Goal: Task Accomplishment & Management: Complete application form

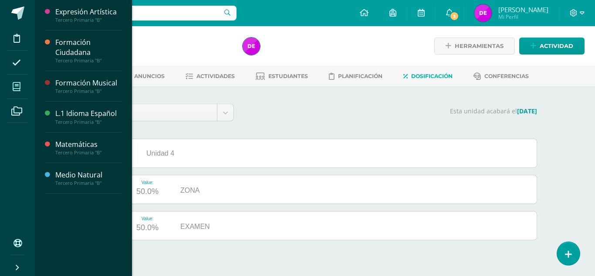
click at [20, 87] on icon at bounding box center [17, 86] width 8 height 9
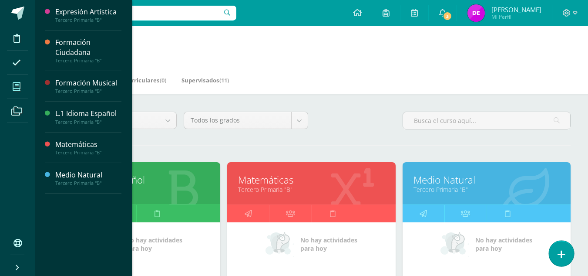
click at [562, 255] on icon at bounding box center [562, 254] width 8 height 10
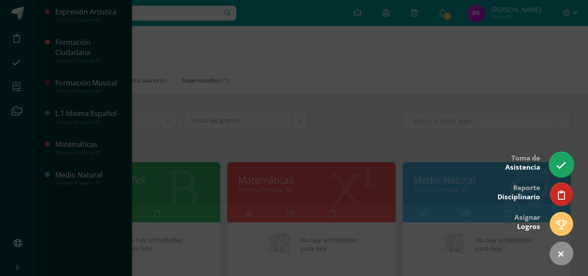
click at [556, 171] on link at bounding box center [561, 164] width 25 height 25
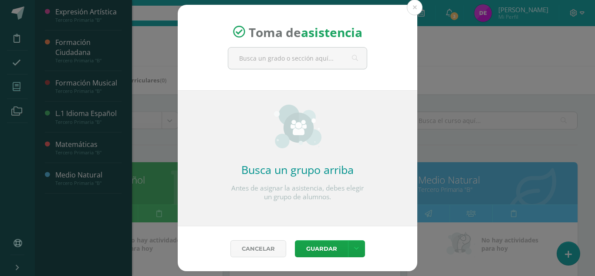
click at [271, 44] on div "Toma de asistencia" at bounding box center [298, 48] width 240 height 86
click at [272, 52] on input "text" at bounding box center [297, 57] width 138 height 21
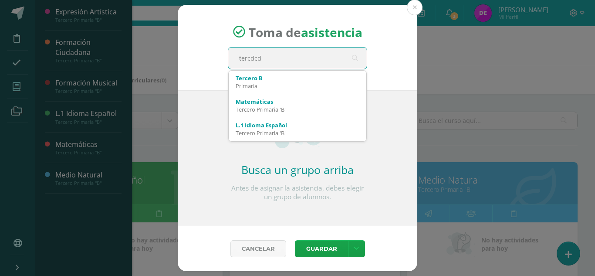
type input "tercdc"
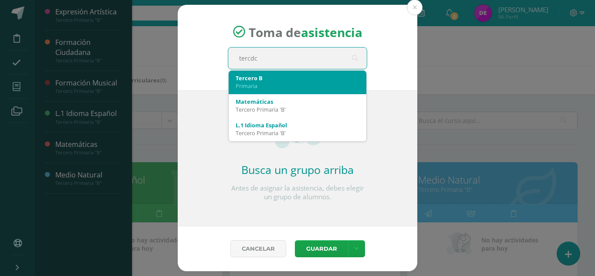
click at [268, 85] on div "Primaria" at bounding box center [298, 86] width 124 height 8
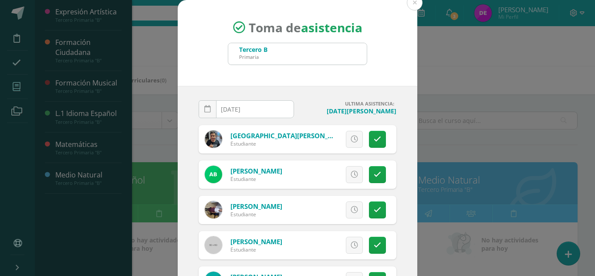
click at [349, 114] on h4 "Miércoles, 6 de agosto" at bounding box center [348, 111] width 95 height 8
click at [204, 111] on icon at bounding box center [207, 108] width 7 height 7
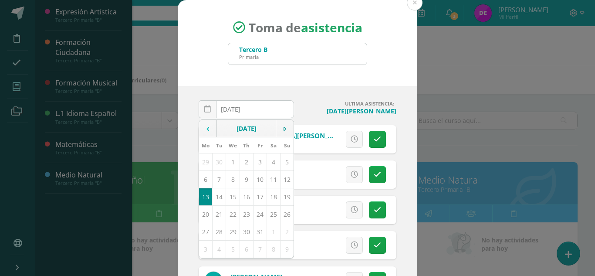
click at [206, 132] on icon at bounding box center [207, 129] width 3 height 6
click at [240, 185] on td "7" at bounding box center [246, 178] width 13 height 17
type input "2025-08-07"
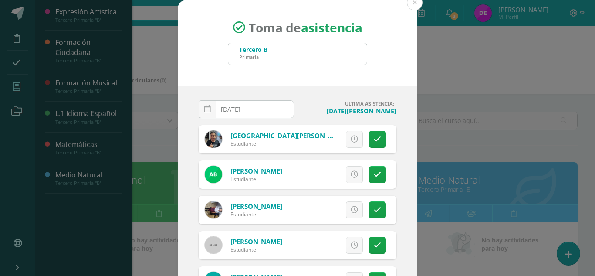
scroll to position [54, 0]
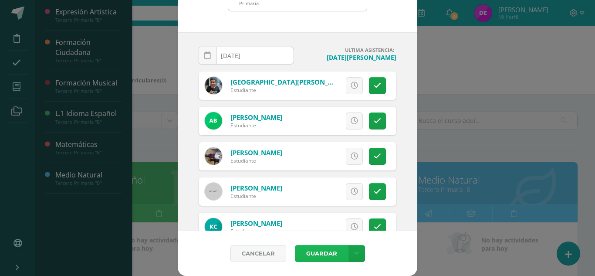
click at [333, 256] on button "Guardar" at bounding box center [321, 253] width 53 height 17
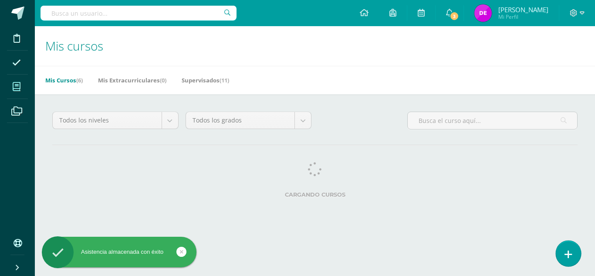
click at [563, 246] on link at bounding box center [568, 252] width 25 height 25
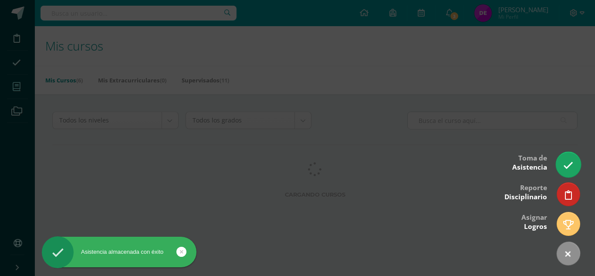
click at [561, 170] on link at bounding box center [568, 164] width 25 height 25
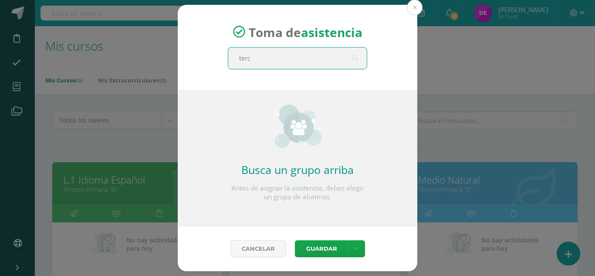
type input "terce"
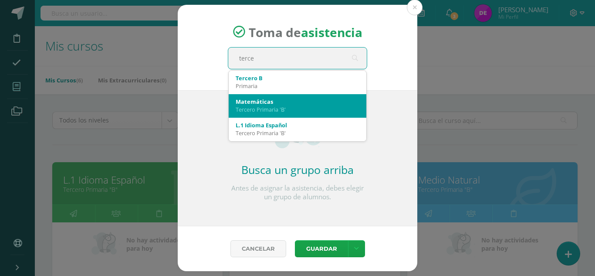
click at [302, 105] on div "Tercero Primaria 'B'" at bounding box center [298, 109] width 124 height 8
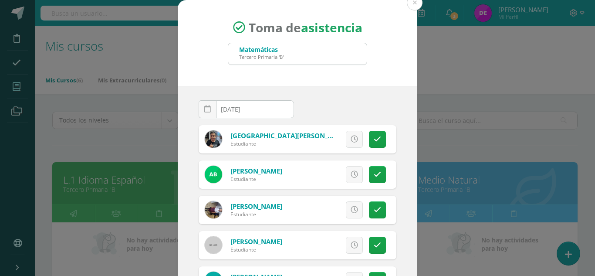
click at [417, 54] on div "Toma de asistencia Matemáticas Tercero Primaria 'B' terce 2025-10-13 October, 2…" at bounding box center [297, 164] width 588 height 329
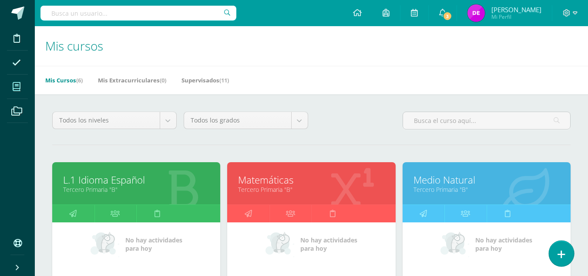
click at [557, 259] on link at bounding box center [561, 252] width 25 height 25
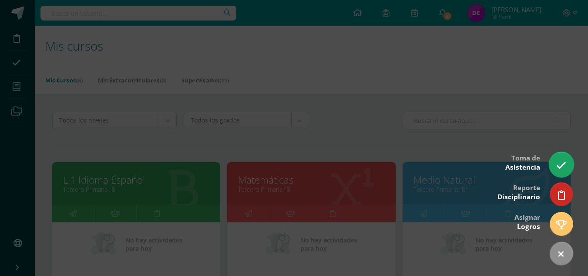
click at [557, 168] on icon at bounding box center [562, 165] width 10 height 10
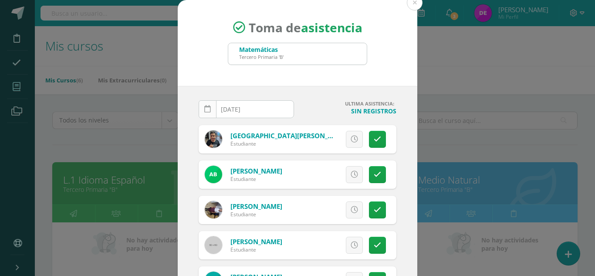
click at [207, 111] on link at bounding box center [208, 109] width 18 height 18
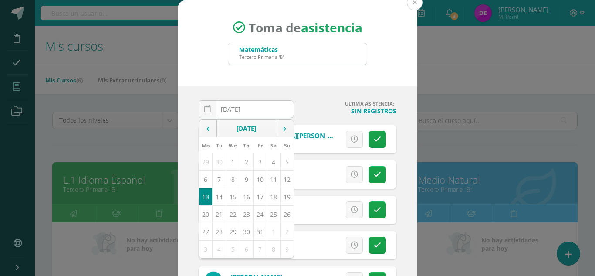
click at [412, 5] on button at bounding box center [415, 3] width 16 height 16
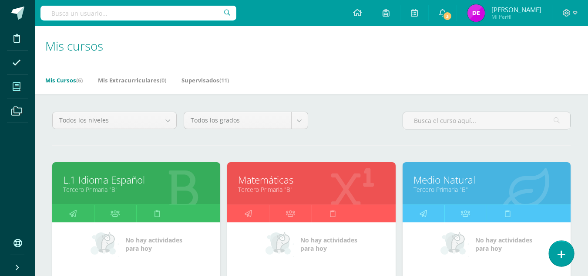
click at [561, 258] on icon at bounding box center [562, 254] width 8 height 10
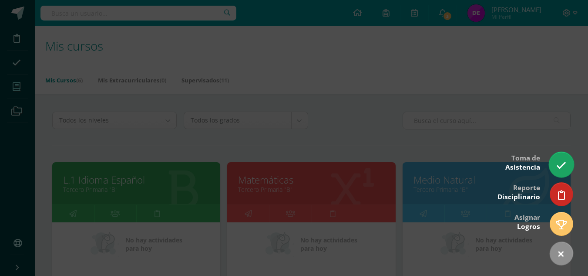
click at [553, 165] on link at bounding box center [561, 164] width 25 height 25
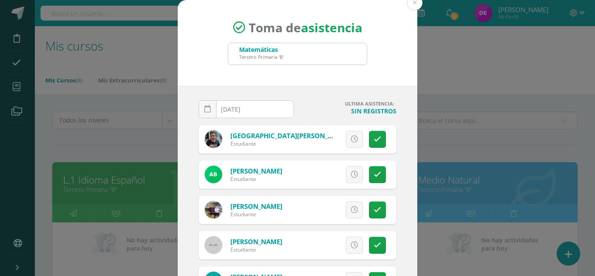
click at [305, 49] on div "Matemáticas Tercero Primaria 'B'" at bounding box center [297, 53] width 138 height 21
drag, startPoint x: 232, startPoint y: 20, endPoint x: 237, endPoint y: 25, distance: 6.8
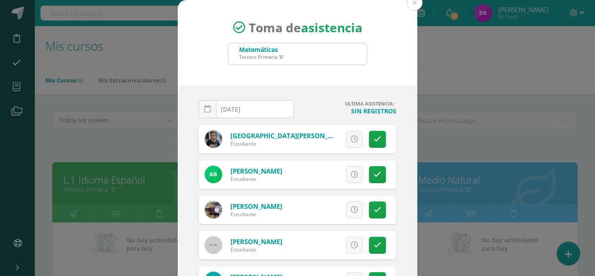
click at [237, 25] on strong at bounding box center [241, 25] width 16 height 17
click at [237, 25] on icon at bounding box center [239, 27] width 12 height 12
click at [409, 6] on button at bounding box center [415, 3] width 16 height 16
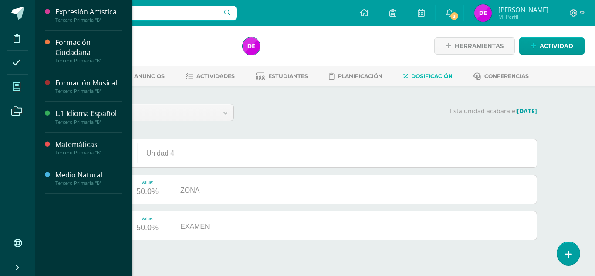
click at [16, 87] on icon at bounding box center [17, 86] width 8 height 9
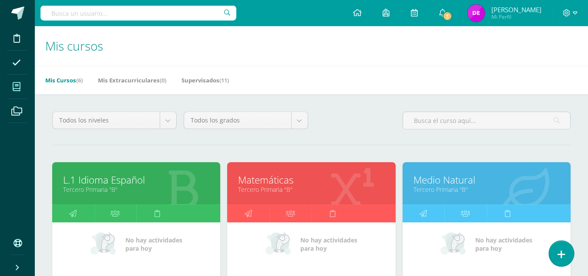
click at [563, 251] on icon at bounding box center [562, 254] width 8 height 10
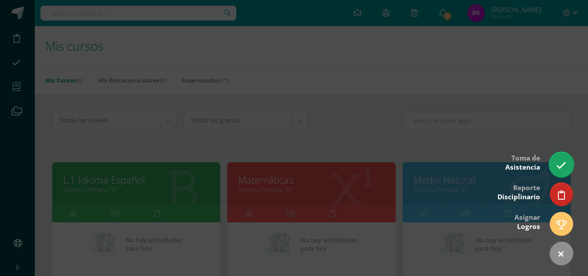
click at [556, 165] on link at bounding box center [561, 164] width 25 height 25
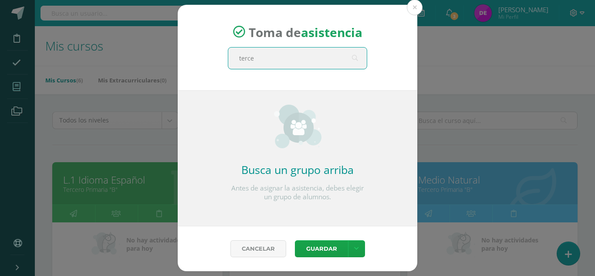
type input "tercer"
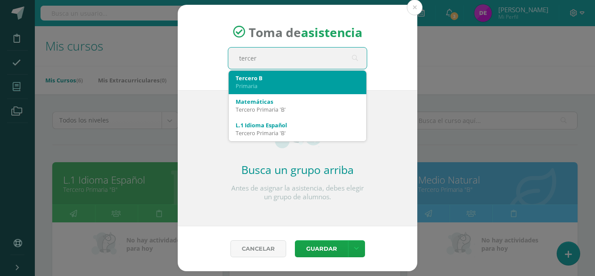
click at [283, 91] on div "Tercero B Primaria" at bounding box center [298, 82] width 124 height 23
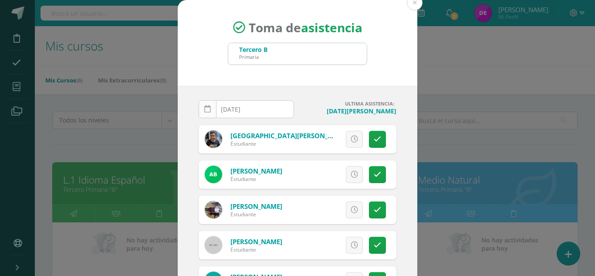
click at [204, 110] on icon at bounding box center [207, 108] width 7 height 7
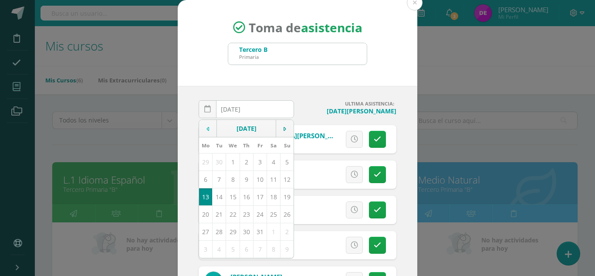
click at [206, 130] on icon at bounding box center [207, 129] width 3 height 6
click at [254, 183] on td "8" at bounding box center [259, 178] width 13 height 17
type input "2025-08-08"
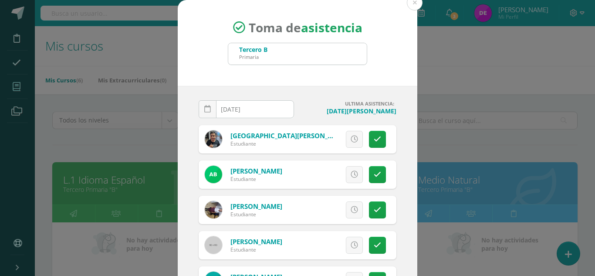
scroll to position [54, 0]
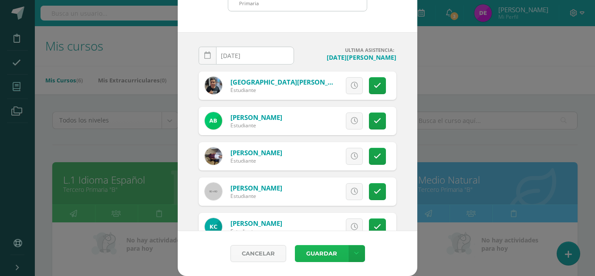
click at [299, 254] on button "Guardar" at bounding box center [321, 253] width 53 height 17
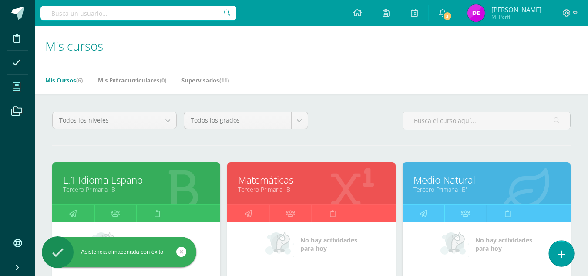
click at [570, 255] on link at bounding box center [561, 252] width 25 height 25
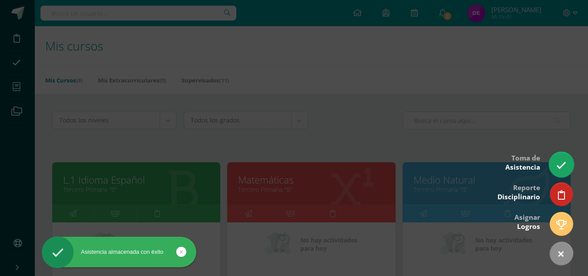
click at [557, 164] on icon at bounding box center [562, 165] width 10 height 10
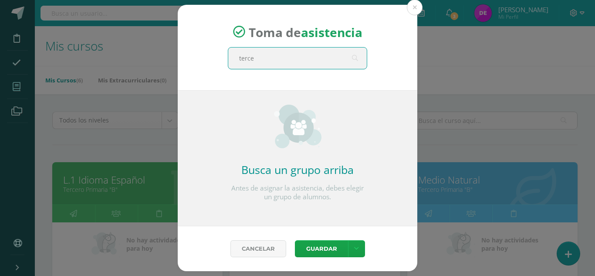
type input "tercer"
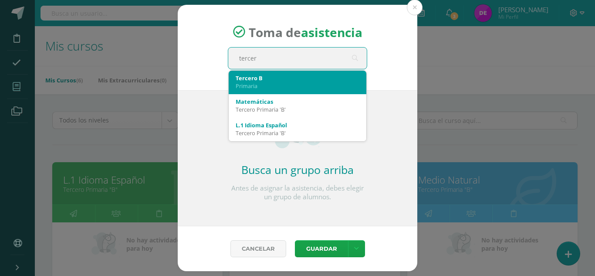
click at [249, 91] on div "Tercero B Primaria" at bounding box center [298, 82] width 124 height 23
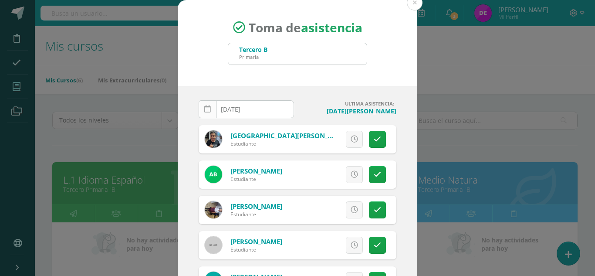
click at [206, 109] on icon at bounding box center [207, 108] width 7 height 7
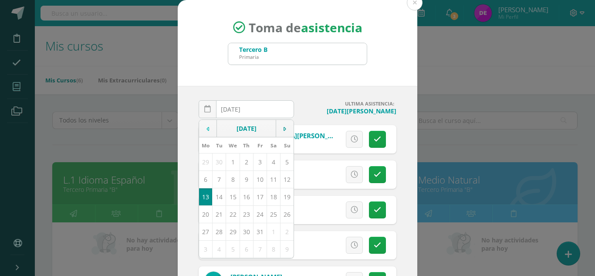
click at [206, 121] on td at bounding box center [208, 128] width 18 height 17
click at [199, 198] on td "11" at bounding box center [205, 196] width 13 height 17
type input "2025-08-11"
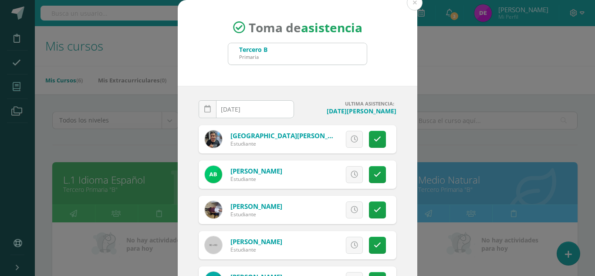
scroll to position [54, 0]
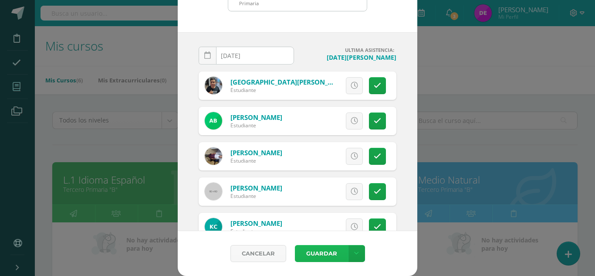
click at [334, 258] on button "Guardar" at bounding box center [321, 253] width 53 height 17
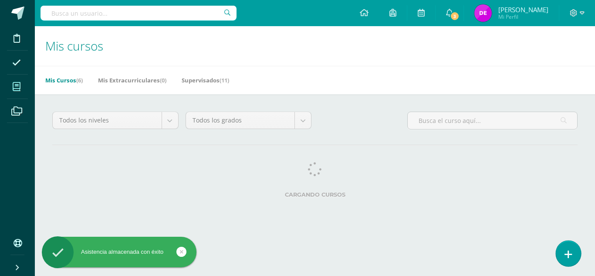
click at [563, 259] on link at bounding box center [568, 252] width 25 height 25
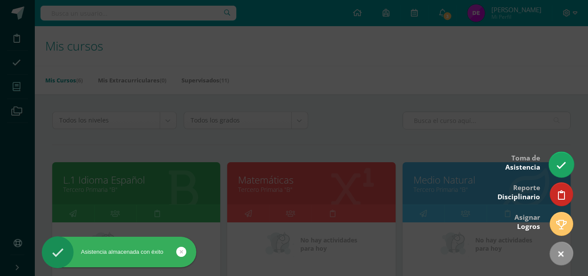
click at [560, 166] on icon at bounding box center [562, 165] width 10 height 10
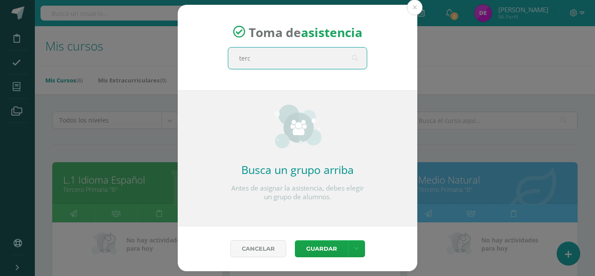
type input "terce"
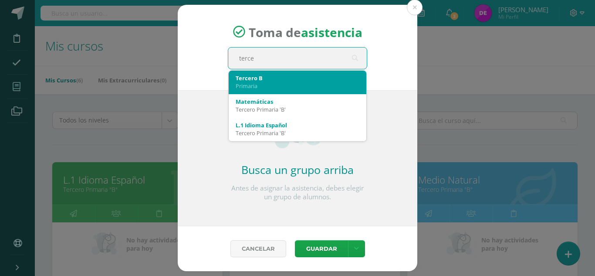
click at [249, 87] on div "Primaria" at bounding box center [298, 86] width 124 height 8
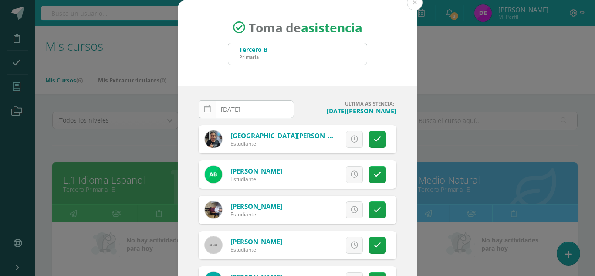
click at [204, 102] on link at bounding box center [208, 109] width 18 height 18
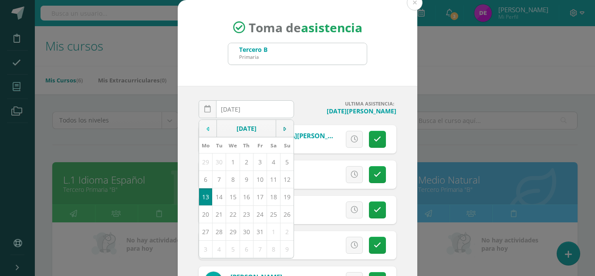
click at [206, 127] on icon at bounding box center [207, 129] width 3 height 6
click at [216, 192] on td "12" at bounding box center [219, 196] width 13 height 17
type input "2025-08-12"
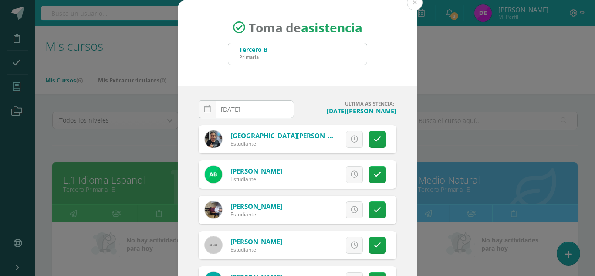
scroll to position [54, 0]
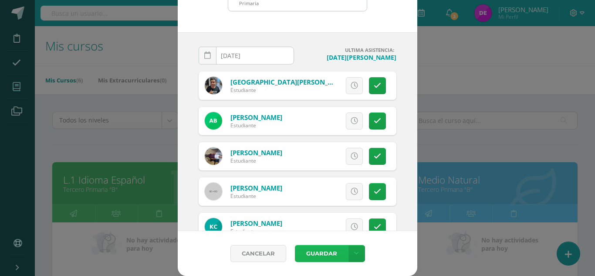
click at [341, 252] on button "Guardar" at bounding box center [321, 253] width 53 height 17
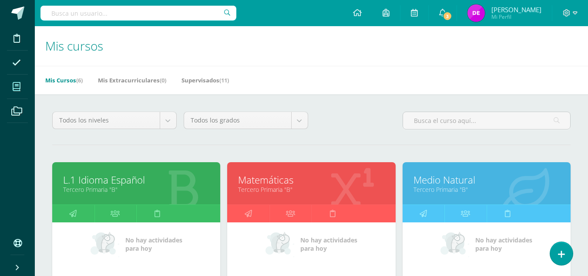
click at [550, 258] on div "No hay actividades para [DATE]" at bounding box center [487, 265] width 168 height 87
click at [560, 253] on icon at bounding box center [562, 254] width 8 height 10
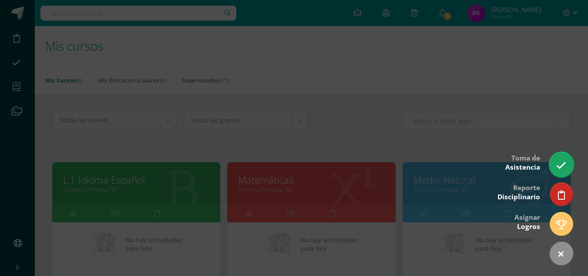
click at [562, 167] on icon at bounding box center [562, 165] width 10 height 10
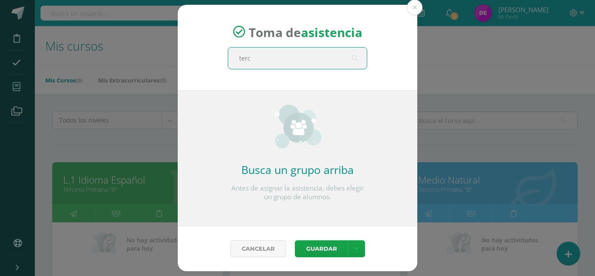
type input "terce"
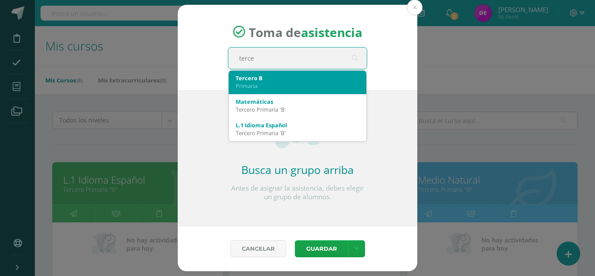
click at [265, 88] on div "Primaria" at bounding box center [298, 86] width 124 height 8
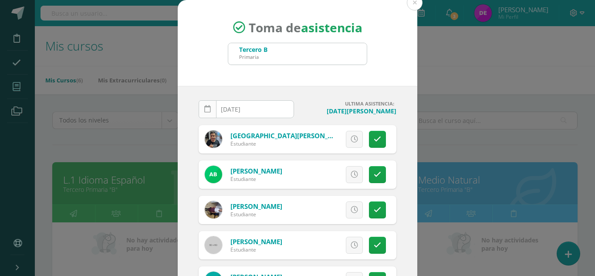
click at [204, 109] on icon at bounding box center [207, 108] width 7 height 7
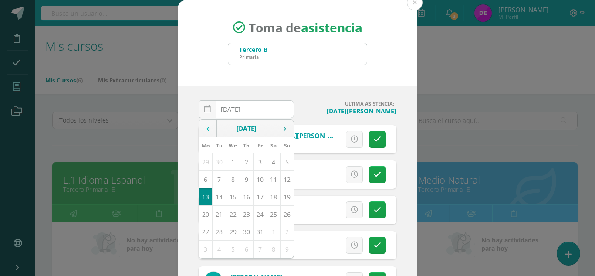
click at [206, 124] on td at bounding box center [208, 128] width 18 height 17
click at [229, 198] on td "13" at bounding box center [232, 196] width 13 height 17
type input "[DATE]"
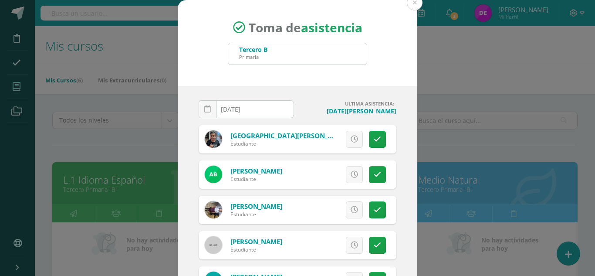
scroll to position [54, 0]
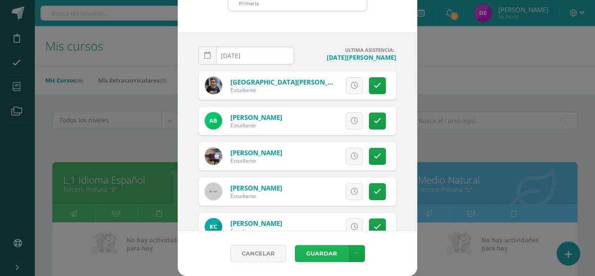
click at [325, 252] on button "Guardar" at bounding box center [321, 253] width 53 height 17
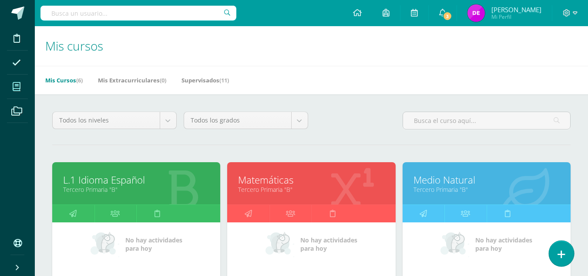
click at [559, 249] on link at bounding box center [561, 252] width 25 height 25
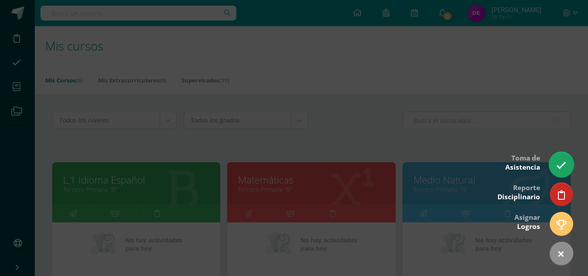
click at [551, 165] on link at bounding box center [561, 164] width 25 height 25
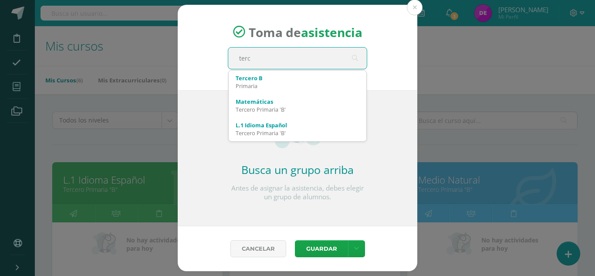
type input "terce"
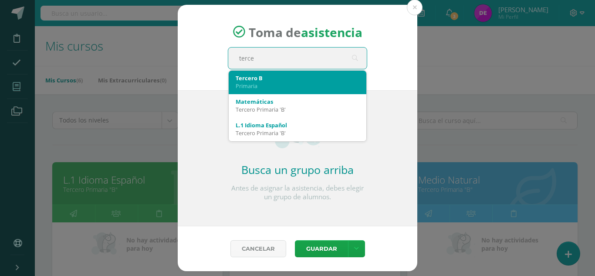
click at [269, 79] on div "Tercero B" at bounding box center [298, 78] width 124 height 8
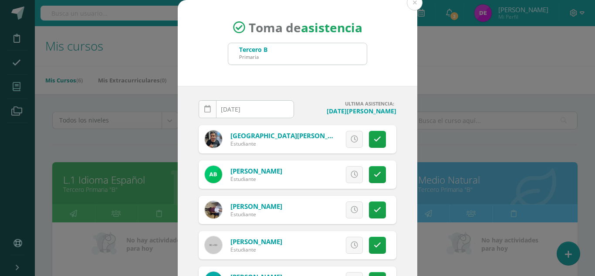
click at [202, 113] on link at bounding box center [208, 109] width 18 height 18
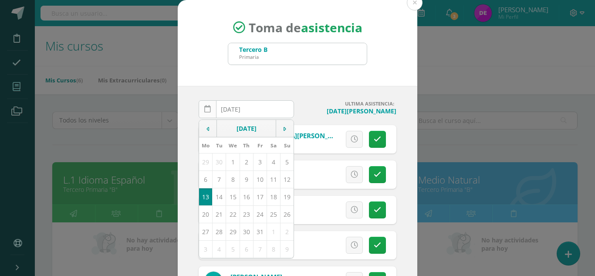
click at [204, 111] on icon at bounding box center [207, 108] width 7 height 7
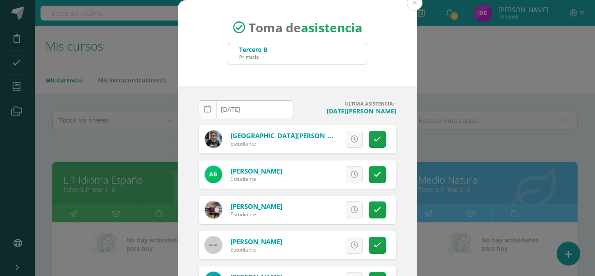
click at [202, 111] on div "2025-10-13 October, 2025 Mo Tu We Th Fr Sa Su 29 30 1 2 3 4 5 6 7 8 9 10 11 12 …" at bounding box center [246, 112] width 95 height 25
click at [204, 111] on icon at bounding box center [207, 108] width 7 height 7
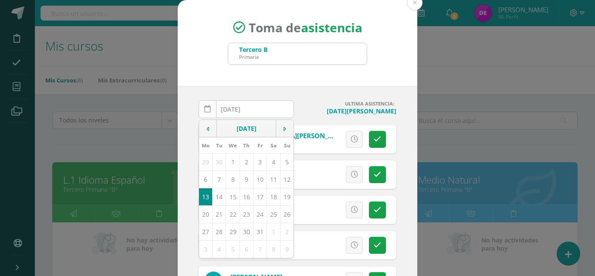
click at [204, 111] on icon at bounding box center [207, 108] width 7 height 7
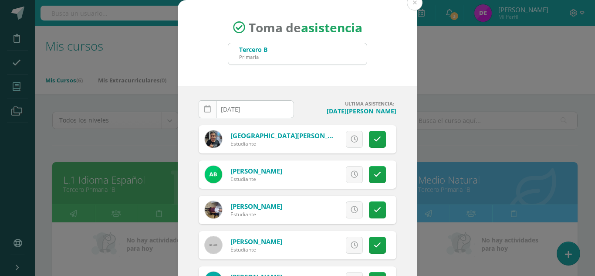
click at [204, 111] on icon at bounding box center [207, 108] width 7 height 7
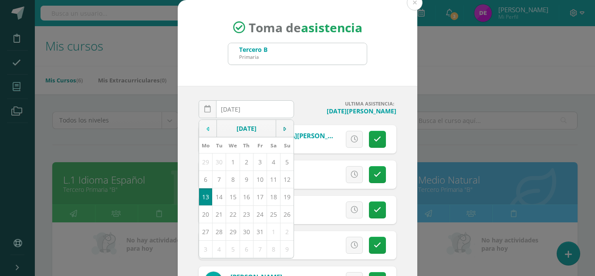
click at [206, 129] on icon at bounding box center [207, 129] width 3 height 6
click at [244, 196] on td "14" at bounding box center [246, 196] width 13 height 17
type input "2025-08-14"
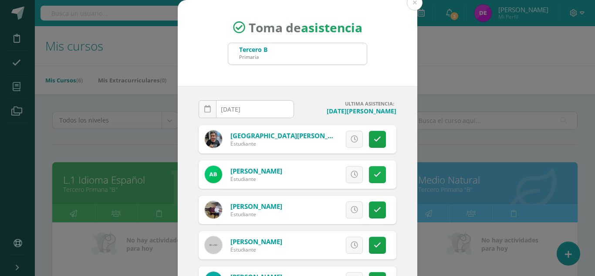
click at [369, 177] on link at bounding box center [377, 174] width 17 height 17
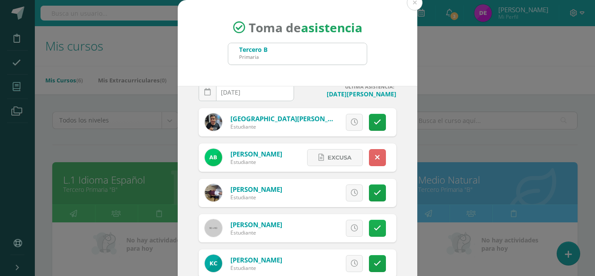
scroll to position [17, 0]
click at [369, 190] on link at bounding box center [377, 192] width 17 height 17
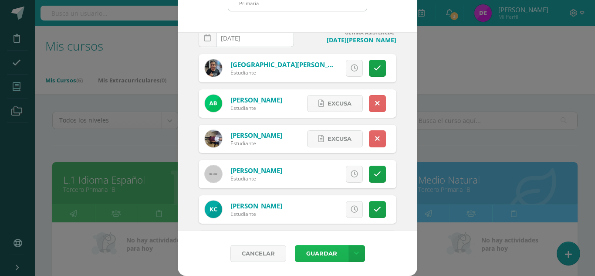
click at [325, 249] on button "Guardar" at bounding box center [321, 253] width 53 height 17
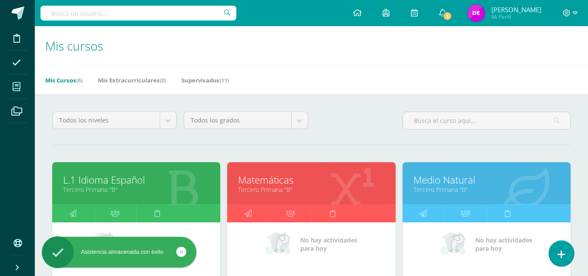
click at [564, 251] on icon at bounding box center [562, 254] width 8 height 10
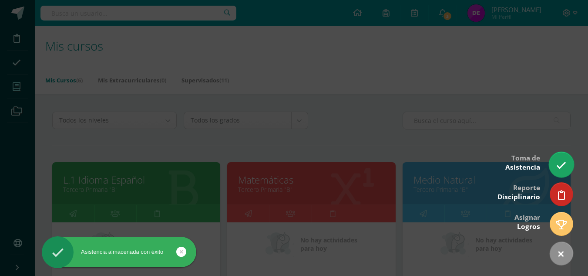
click at [563, 167] on icon at bounding box center [562, 165] width 10 height 10
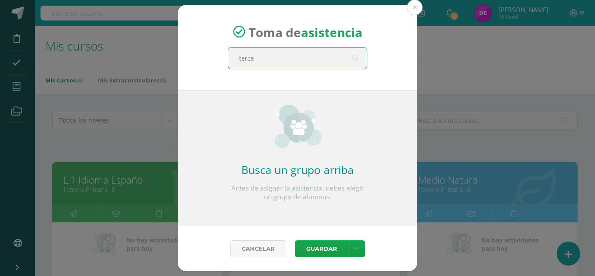
type input "tercer"
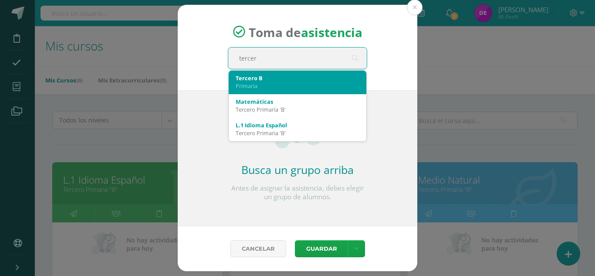
click at [250, 78] on div "Tercero B" at bounding box center [298, 78] width 124 height 8
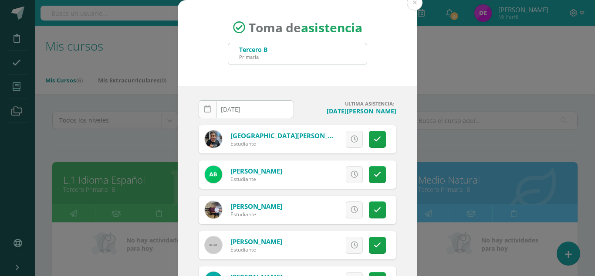
click at [199, 117] on link at bounding box center [208, 109] width 18 height 18
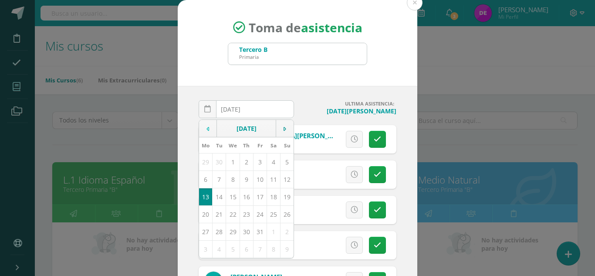
click at [199, 131] on td at bounding box center [208, 128] width 18 height 17
click at [199, 216] on td "18" at bounding box center [205, 213] width 13 height 17
type input "2025-08-18"
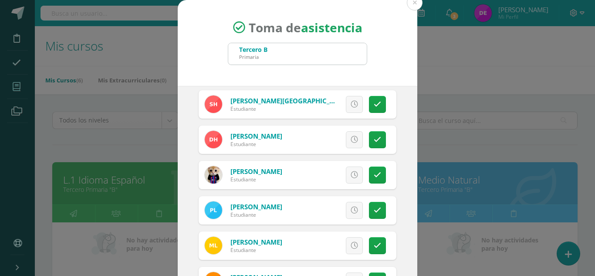
scroll to position [424, 0]
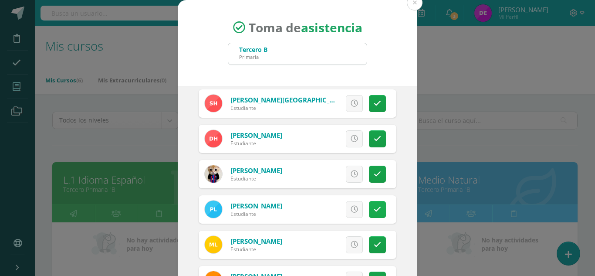
click at [369, 209] on link at bounding box center [377, 209] width 17 height 17
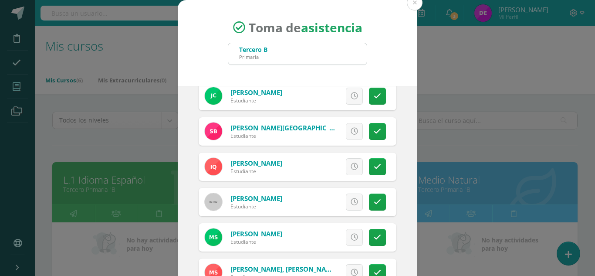
scroll to position [678, 0]
click at [372, 197] on link at bounding box center [377, 201] width 17 height 17
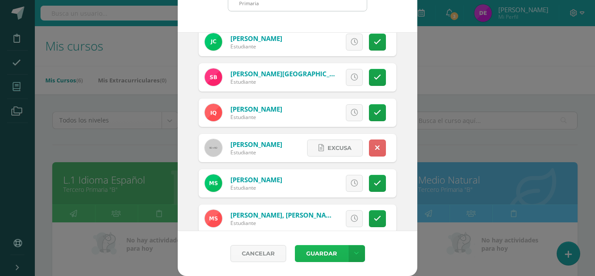
click at [318, 254] on button "Guardar" at bounding box center [321, 253] width 53 height 17
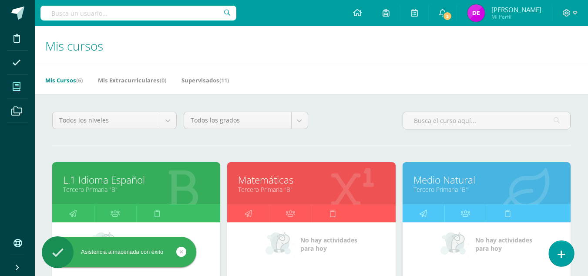
click at [565, 250] on link at bounding box center [561, 252] width 25 height 25
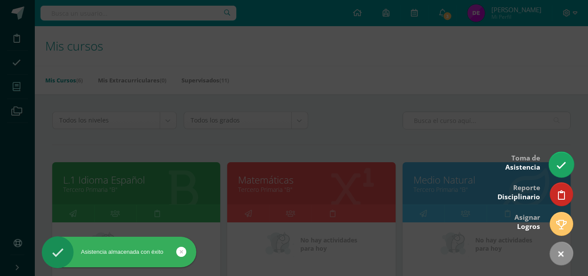
click at [568, 155] on link at bounding box center [561, 164] width 25 height 25
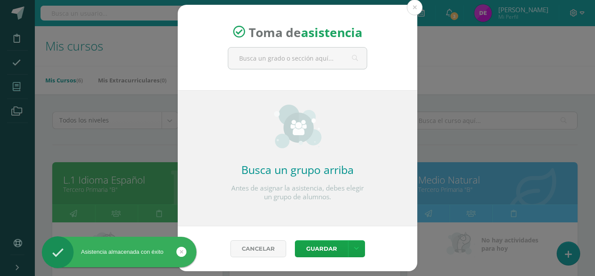
drag, startPoint x: 568, startPoint y: 155, endPoint x: 469, endPoint y: 148, distance: 99.1
click at [469, 148] on div "Toma de asistencia Busca un grupo arriba Antes de asignar la asistencia, debes …" at bounding box center [297, 138] width 588 height 267
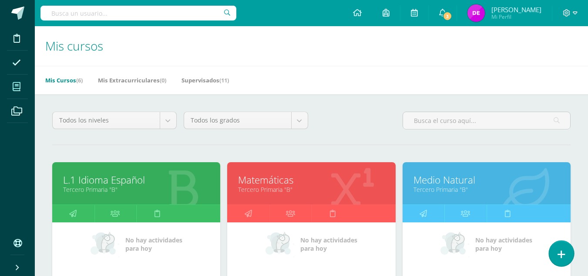
click at [569, 253] on link at bounding box center [561, 252] width 25 height 25
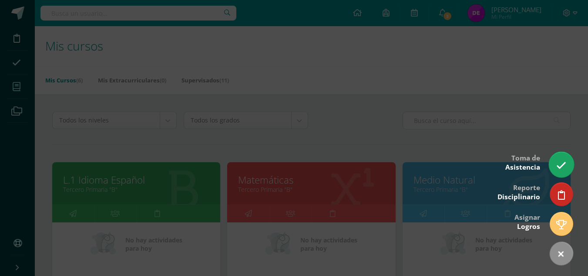
click at [563, 165] on icon at bounding box center [562, 165] width 10 height 10
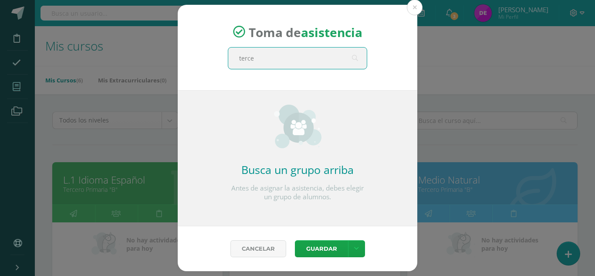
type input "tercer"
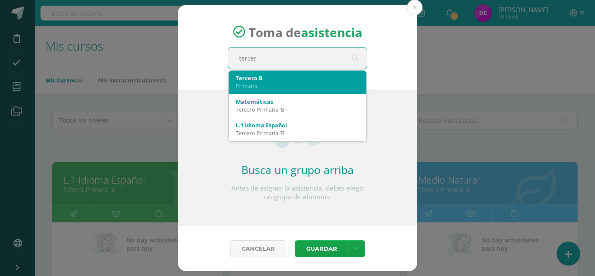
click at [265, 80] on div "Tercero B" at bounding box center [298, 78] width 124 height 8
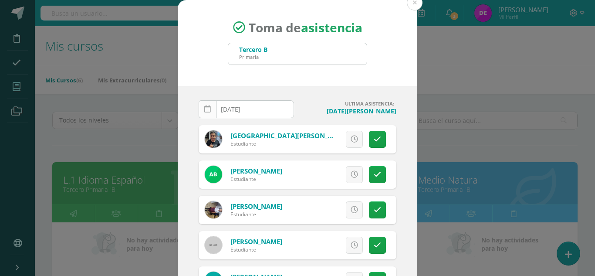
click at [204, 111] on icon at bounding box center [207, 108] width 7 height 7
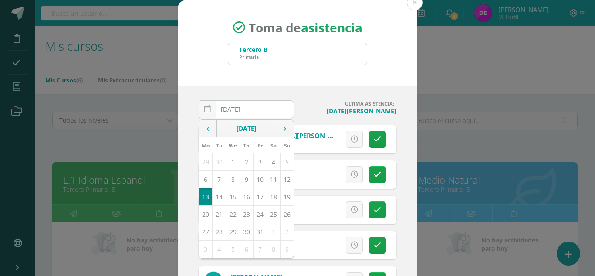
click at [206, 131] on icon at bounding box center [207, 129] width 3 height 6
click at [214, 210] on td "19" at bounding box center [219, 213] width 13 height 17
type input "2025-08-19"
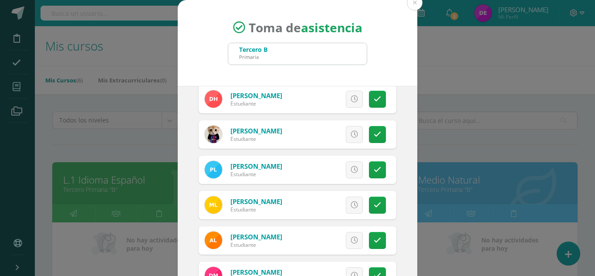
scroll to position [466, 0]
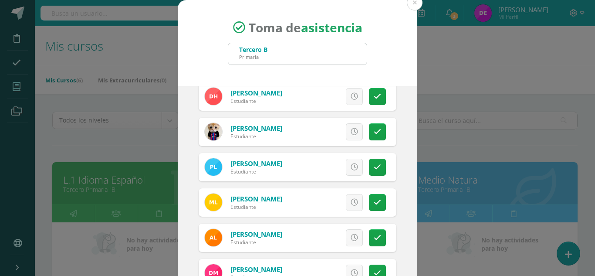
click at [376, 164] on div "Excusa Detalles sobre excusa: Añadir excusa a todas las inasistencias del día C…" at bounding box center [333, 167] width 125 height 28
click at [374, 169] on icon at bounding box center [377, 166] width 7 height 7
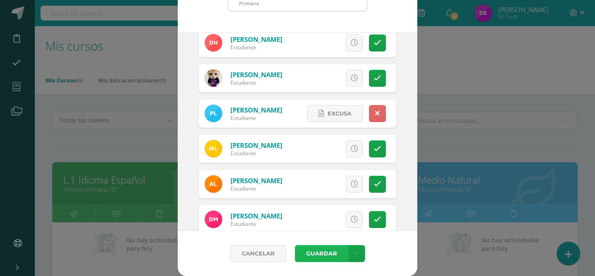
click at [334, 253] on button "Guardar" at bounding box center [321, 253] width 53 height 17
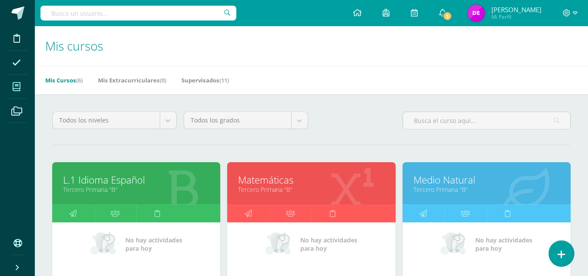
click at [567, 256] on link at bounding box center [561, 252] width 25 height 25
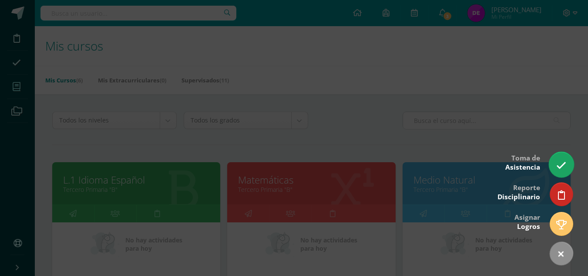
click at [565, 163] on icon at bounding box center [562, 165] width 10 height 10
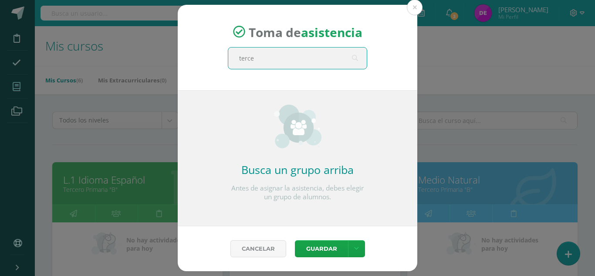
type input "tercer"
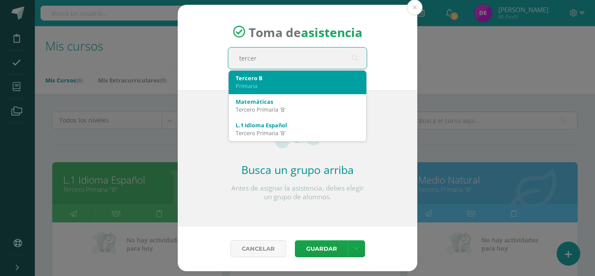
click at [269, 88] on div "Primaria" at bounding box center [298, 86] width 124 height 8
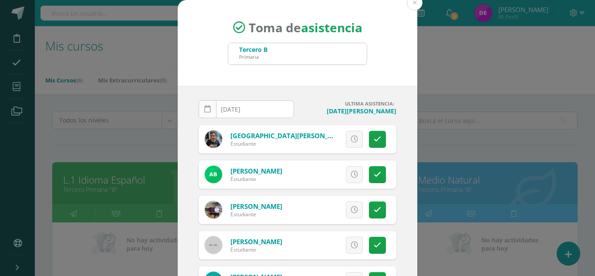
click at [210, 107] on link at bounding box center [208, 109] width 18 height 18
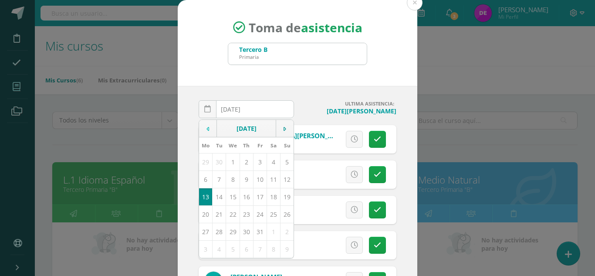
click at [206, 125] on td at bounding box center [208, 128] width 18 height 17
click at [229, 217] on td "20" at bounding box center [232, 213] width 13 height 17
type input "[DATE]"
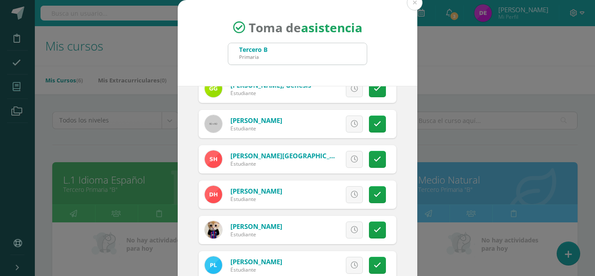
scroll to position [401, 0]
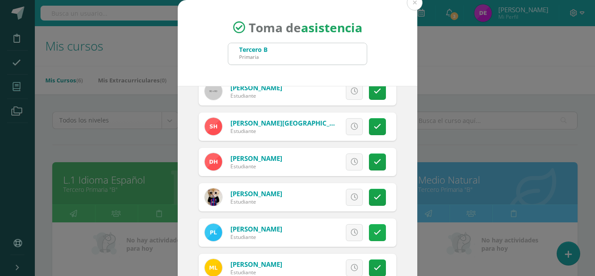
click at [374, 233] on icon at bounding box center [377, 232] width 7 height 7
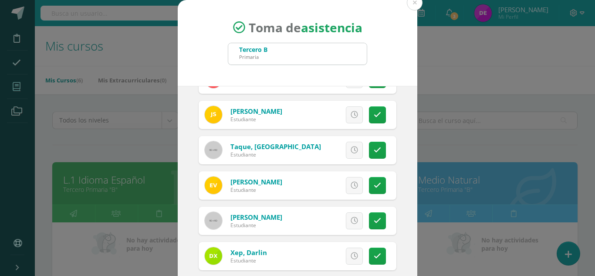
scroll to position [29, 0]
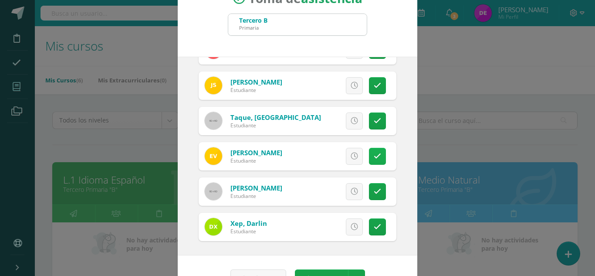
click at [374, 154] on icon at bounding box center [377, 155] width 7 height 7
click at [318, 273] on button "Guardar" at bounding box center [321, 277] width 53 height 17
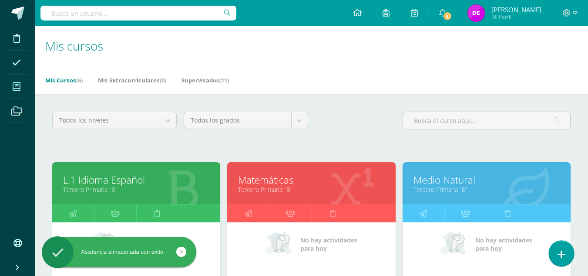
click at [557, 255] on link at bounding box center [561, 252] width 25 height 25
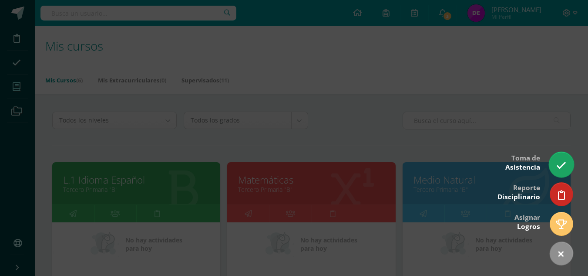
click at [563, 163] on icon at bounding box center [562, 165] width 10 height 10
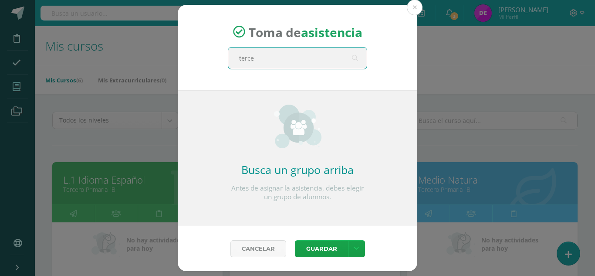
type input "tercer"
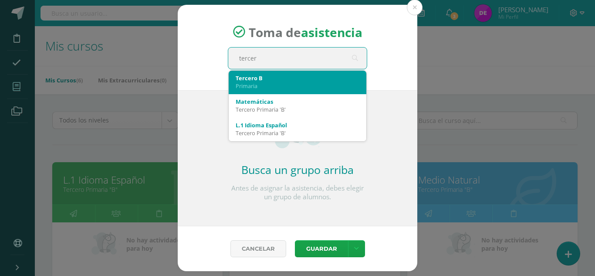
click at [321, 72] on div "Tercero B Primaria" at bounding box center [298, 82] width 124 height 23
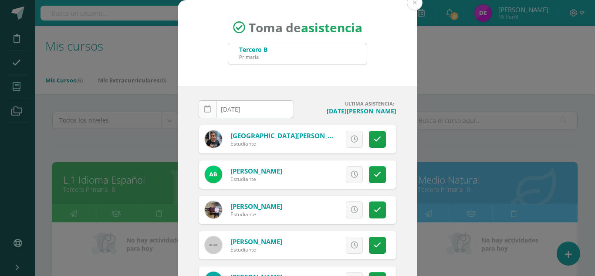
click at [204, 108] on icon at bounding box center [207, 108] width 7 height 7
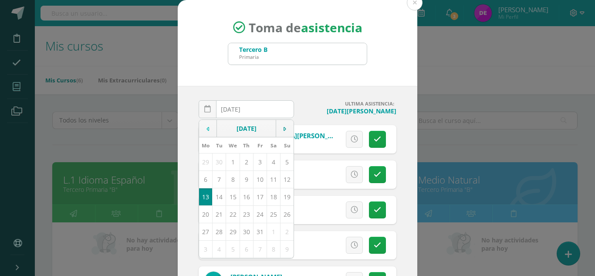
click at [201, 130] on td at bounding box center [208, 128] width 18 height 17
drag, startPoint x: 237, startPoint y: 212, endPoint x: 241, endPoint y: 215, distance: 5.2
click at [241, 215] on td "21" at bounding box center [246, 213] width 13 height 17
type input "2025-08-21"
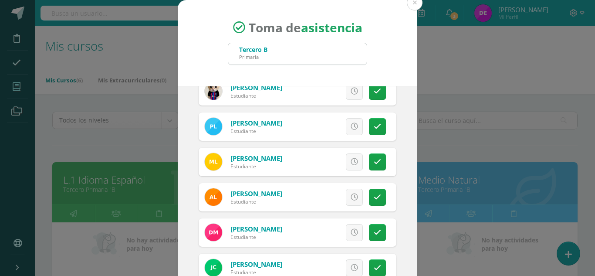
scroll to position [506, 0]
click at [371, 122] on link at bounding box center [377, 126] width 17 height 17
click at [371, 162] on link at bounding box center [377, 161] width 17 height 17
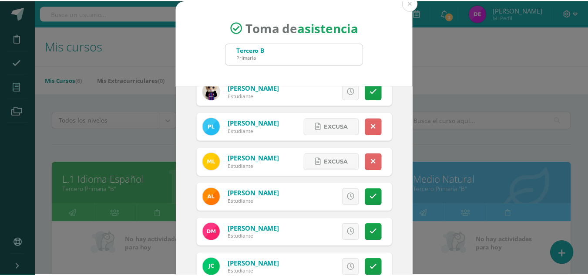
scroll to position [54, 0]
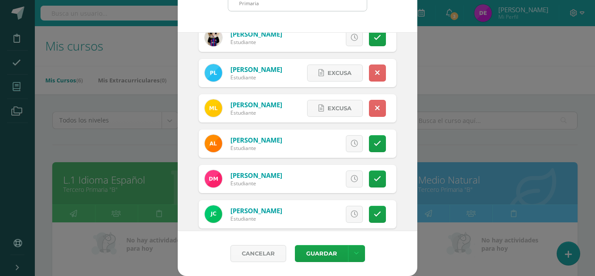
drag, startPoint x: 331, startPoint y: 253, endPoint x: 132, endPoint y: 194, distance: 208.0
click at [132, 194] on div "Toma de asistencia Tercero B Primaria tercer 2025-08-21 August, 2025 Mo Tu We T…" at bounding box center [297, 110] width 588 height 329
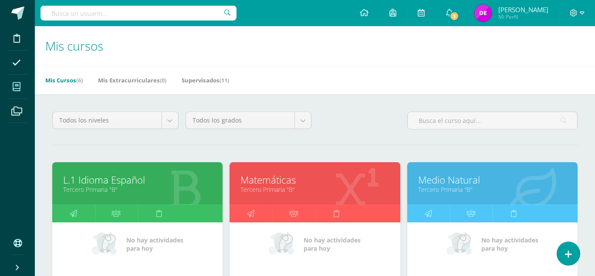
click at [132, 194] on div "Toma de asistencia Tercero B Primaria tercer 2025-08-21 August, 2025 Mo Tu We T…" at bounding box center [297, 110] width 588 height 329
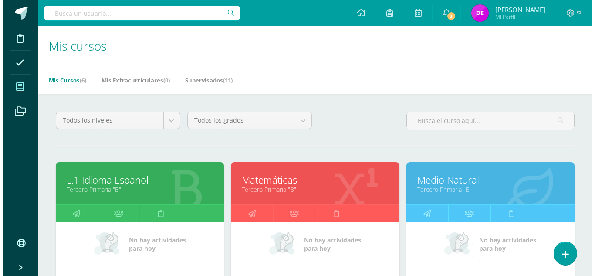
scroll to position [87, 0]
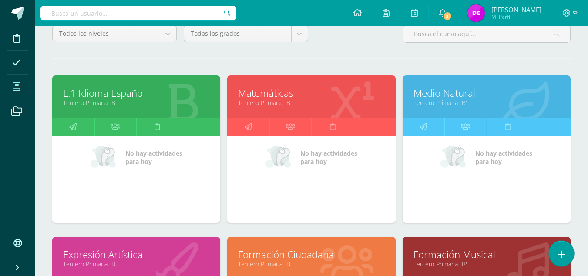
click at [556, 255] on link at bounding box center [561, 252] width 25 height 25
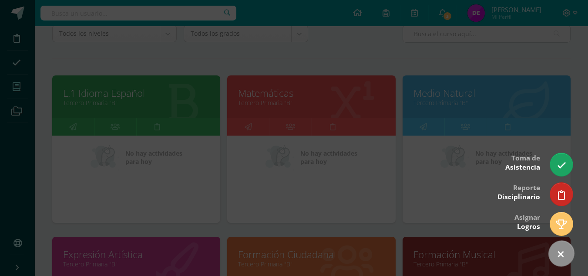
click at [556, 255] on link at bounding box center [562, 254] width 36 height 36
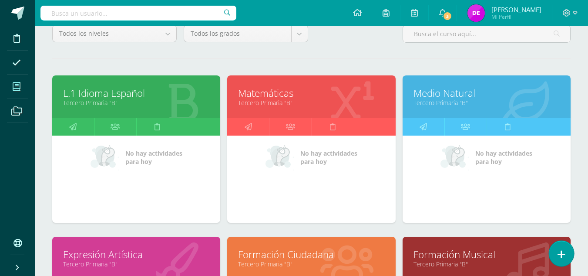
click at [556, 255] on link at bounding box center [561, 252] width 25 height 25
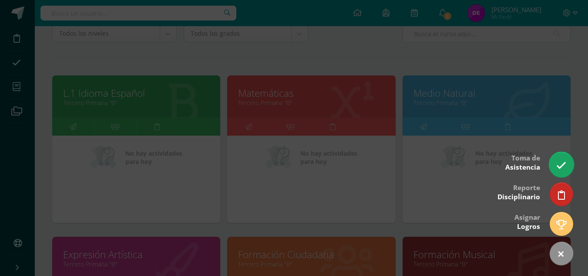
click at [558, 166] on icon at bounding box center [562, 165] width 10 height 10
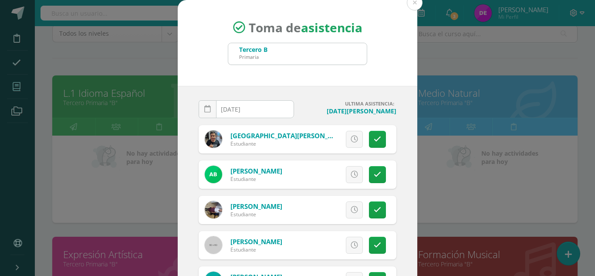
click at [558, 166] on div "Toma de asistencia Tercero B Primaria tercer 2025-08-21 August, 2025 Mo Tu We T…" at bounding box center [297, 164] width 588 height 329
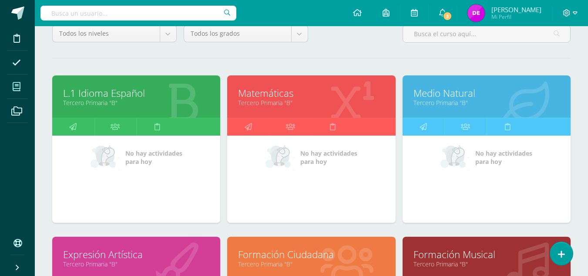
click at [558, 166] on div "No hay actividades para hoy" at bounding box center [487, 178] width 168 height 87
click at [568, 250] on link at bounding box center [561, 252] width 25 height 25
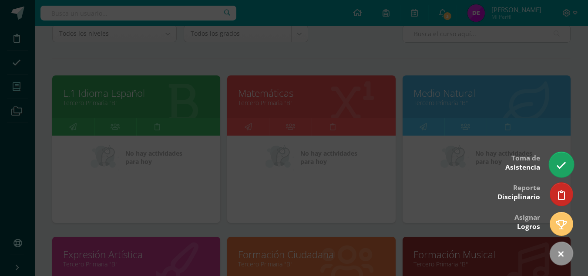
click at [553, 166] on link at bounding box center [561, 164] width 25 height 25
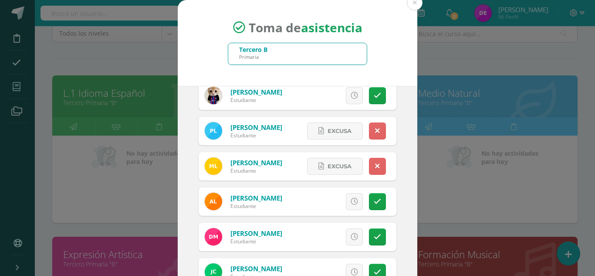
scroll to position [54, 0]
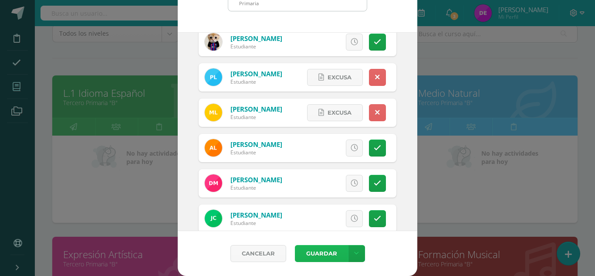
click at [310, 246] on button "Guardar" at bounding box center [321, 253] width 53 height 17
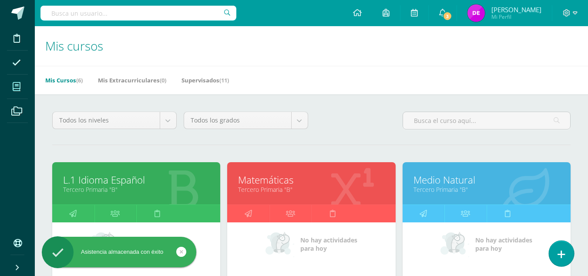
click at [567, 250] on link at bounding box center [561, 252] width 25 height 25
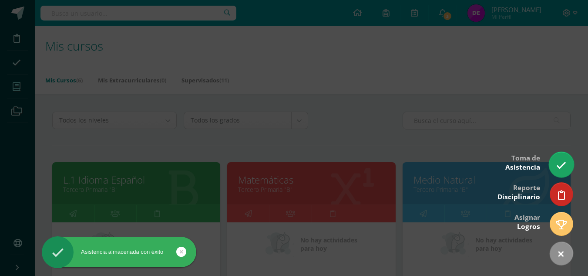
click at [553, 162] on link at bounding box center [561, 164] width 25 height 25
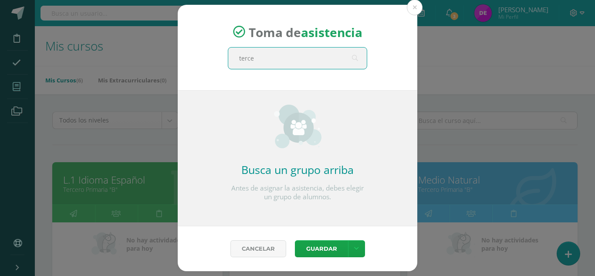
type input "tercer"
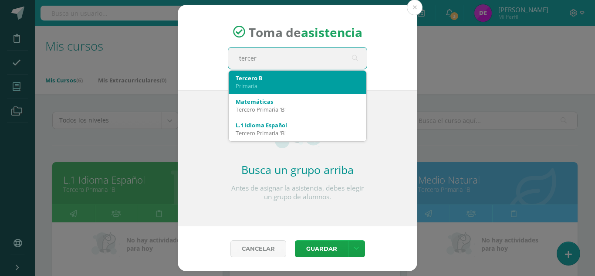
click at [248, 90] on div "Primaria" at bounding box center [298, 86] width 124 height 8
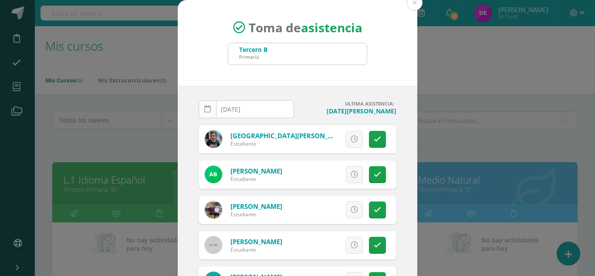
click at [204, 112] on icon at bounding box center [207, 108] width 7 height 7
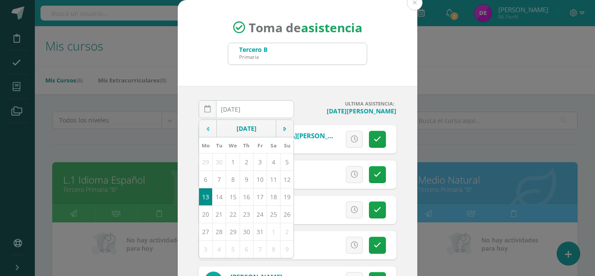
click at [206, 131] on icon at bounding box center [207, 129] width 3 height 6
click at [257, 212] on td "22" at bounding box center [259, 213] width 13 height 17
type input "[DATE]"
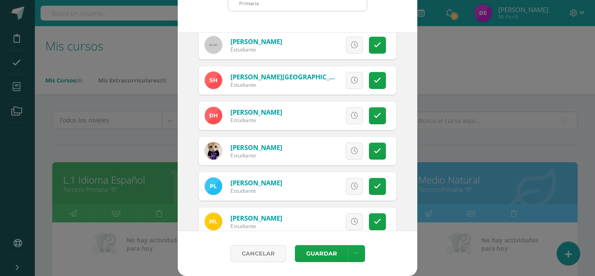
scroll to position [394, 0]
click at [370, 189] on link at bounding box center [377, 185] width 17 height 17
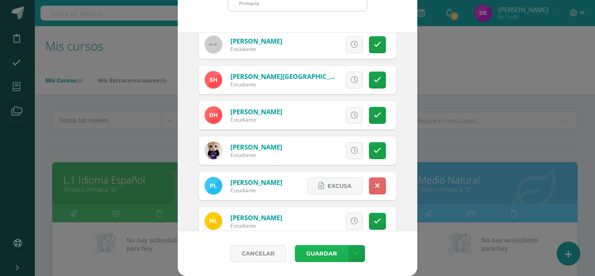
click at [304, 250] on button "Guardar" at bounding box center [321, 253] width 53 height 17
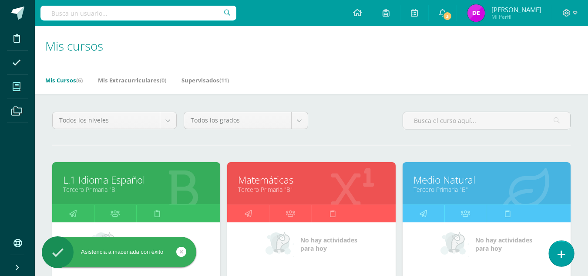
click at [565, 252] on link at bounding box center [561, 252] width 25 height 25
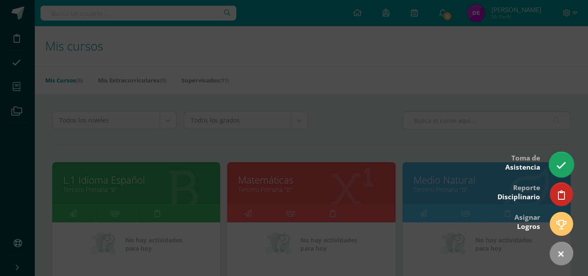
click at [558, 167] on icon at bounding box center [562, 165] width 10 height 10
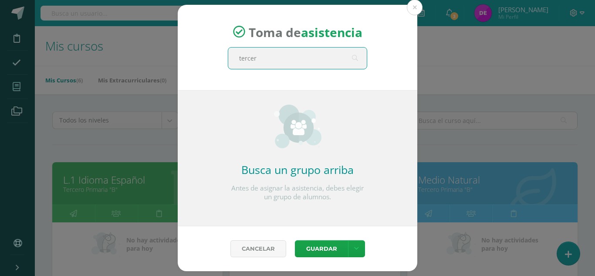
type input "tercero"
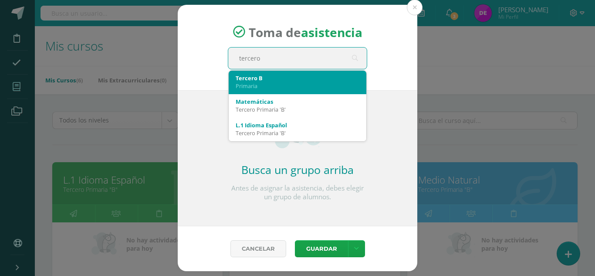
click at [252, 79] on div "Tercero B" at bounding box center [298, 78] width 124 height 8
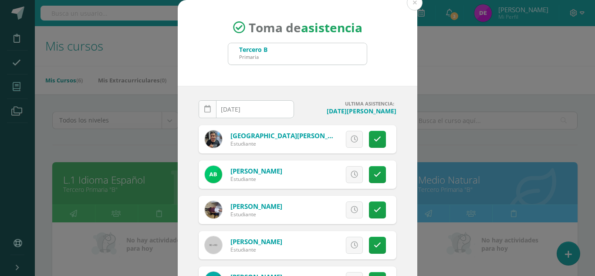
click at [200, 111] on link at bounding box center [208, 109] width 18 height 18
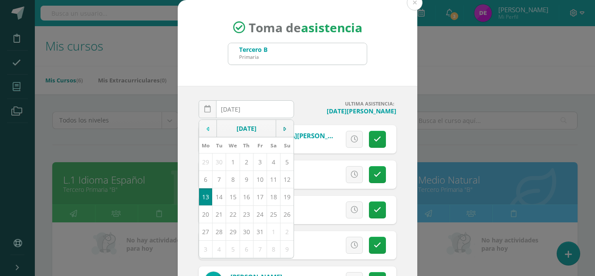
click at [206, 131] on td at bounding box center [208, 128] width 18 height 17
click at [276, 131] on td at bounding box center [285, 128] width 18 height 17
click at [206, 131] on icon at bounding box center [207, 129] width 3 height 6
click at [202, 229] on td "25" at bounding box center [205, 231] width 13 height 17
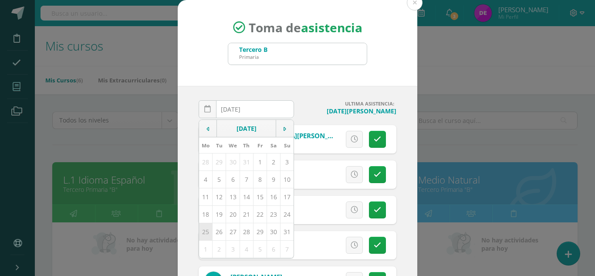
type input "[DATE]"
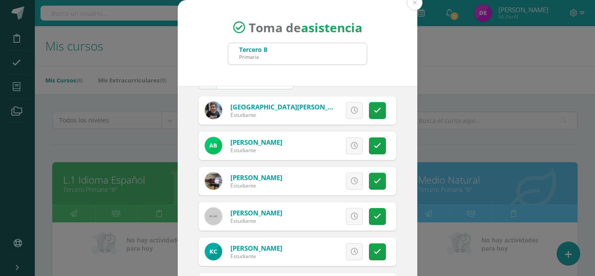
scroll to position [29, 0]
click at [371, 140] on link at bounding box center [377, 145] width 17 height 17
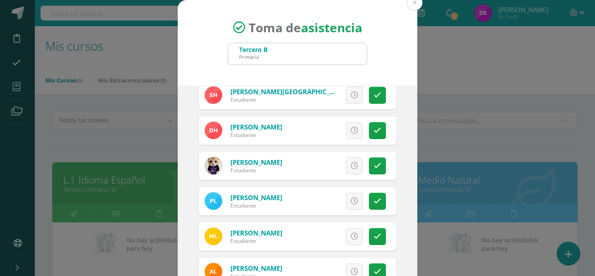
scroll to position [432, 0]
click at [374, 197] on icon at bounding box center [377, 200] width 7 height 7
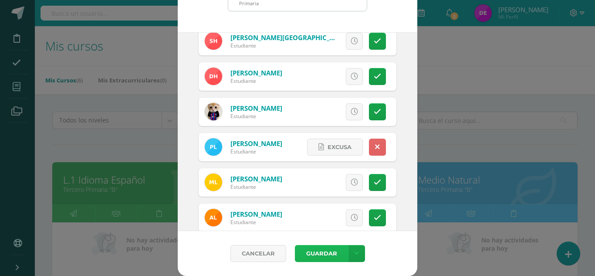
click at [305, 260] on button "Guardar" at bounding box center [321, 253] width 53 height 17
click at [305, 260] on button "Guardar" at bounding box center [321, 253] width 54 height 17
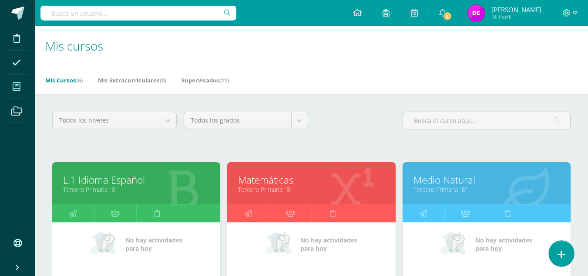
click at [566, 255] on link at bounding box center [561, 252] width 25 height 25
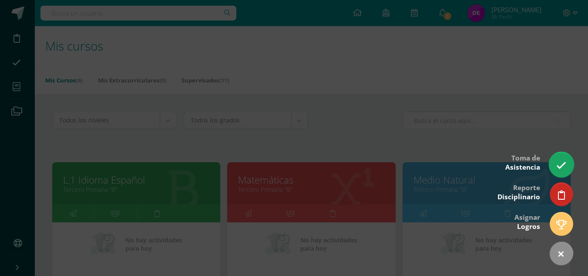
click at [565, 168] on icon at bounding box center [562, 165] width 10 height 10
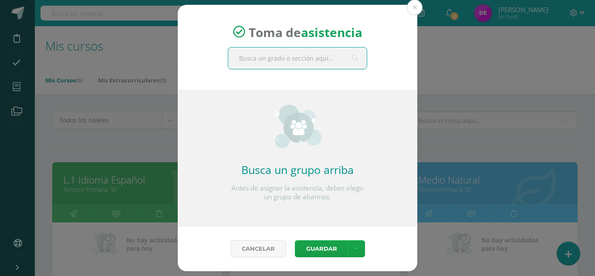
click at [337, 60] on input "text" at bounding box center [297, 57] width 138 height 21
drag, startPoint x: 337, startPoint y: 60, endPoint x: 259, endPoint y: 63, distance: 78.9
click at [259, 63] on input "text" at bounding box center [297, 57] width 138 height 21
type input "ter"
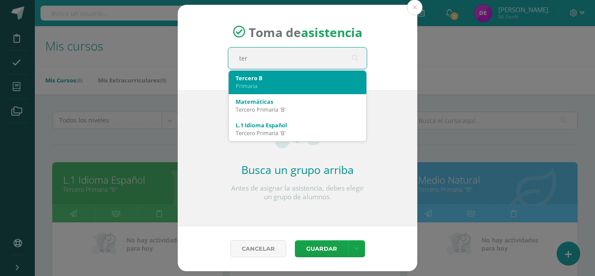
click at [259, 83] on div "Primaria" at bounding box center [298, 86] width 124 height 8
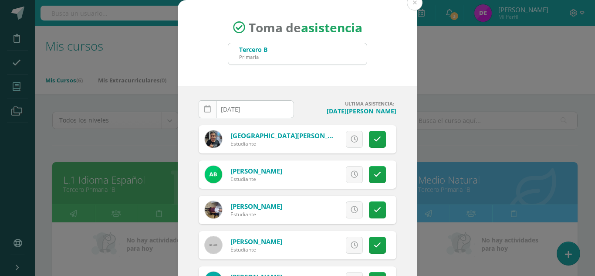
click at [209, 112] on link at bounding box center [208, 109] width 18 height 18
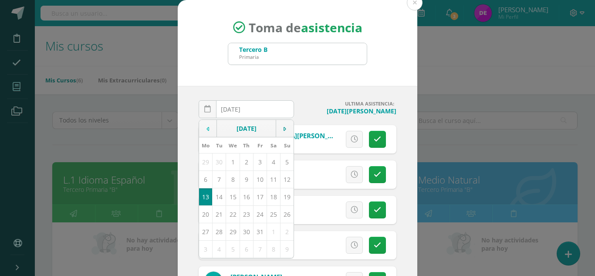
click at [210, 122] on td at bounding box center [208, 128] width 18 height 17
click at [282, 123] on td at bounding box center [285, 128] width 18 height 17
click at [255, 209] on td "26" at bounding box center [259, 213] width 13 height 17
type input "[DATE]"
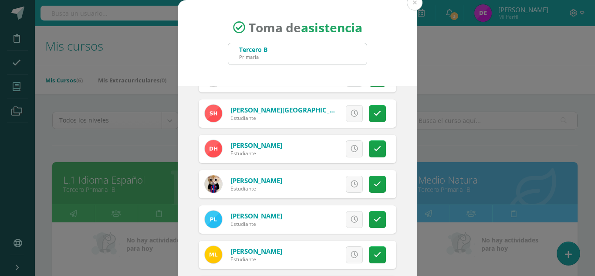
scroll to position [415, 0]
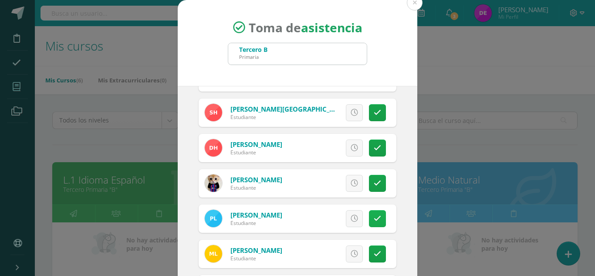
click at [374, 217] on icon at bounding box center [377, 218] width 7 height 7
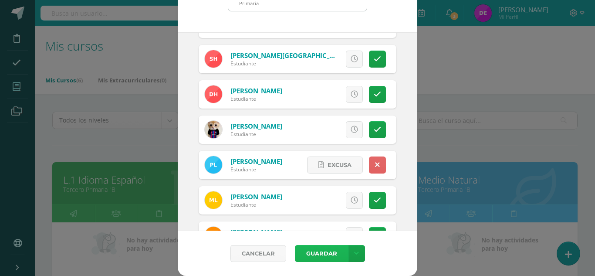
click at [301, 253] on button "Guardar" at bounding box center [321, 253] width 53 height 17
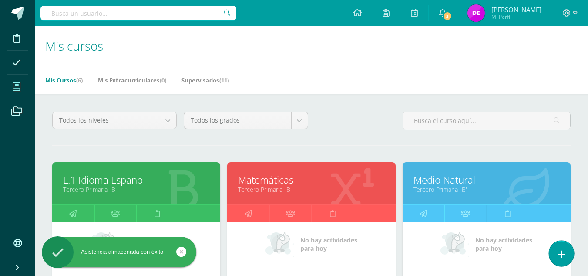
click at [555, 258] on link at bounding box center [561, 252] width 25 height 25
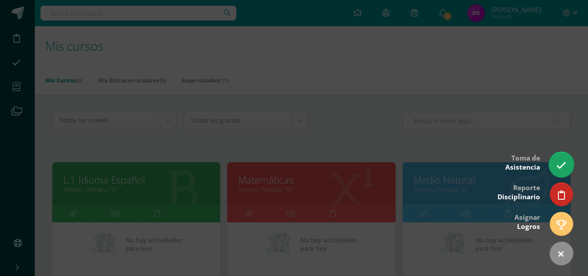
click at [560, 161] on icon at bounding box center [562, 165] width 10 height 10
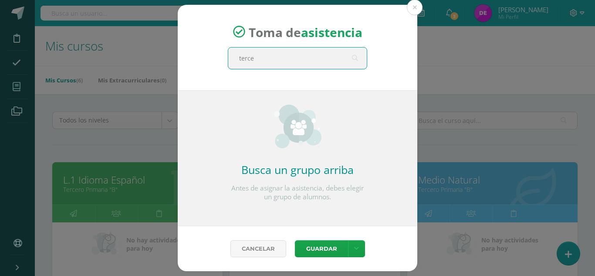
type input "tercer"
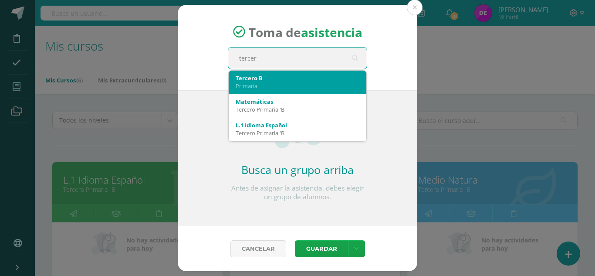
click at [307, 85] on div "Primaria" at bounding box center [298, 86] width 124 height 8
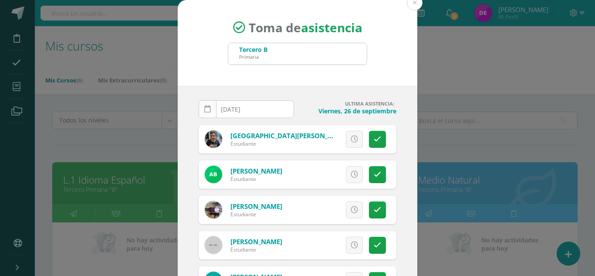
click at [206, 115] on link at bounding box center [208, 109] width 18 height 18
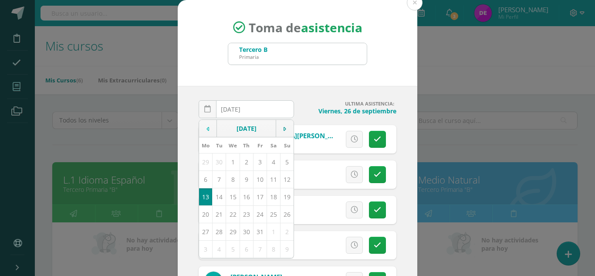
click at [209, 134] on td at bounding box center [208, 128] width 18 height 17
click at [200, 134] on td at bounding box center [208, 128] width 18 height 17
click at [217, 226] on td "26" at bounding box center [219, 231] width 13 height 17
type input "2025-08-26"
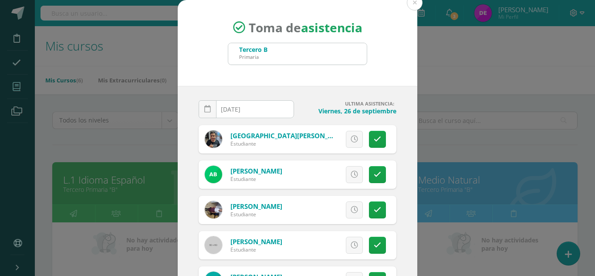
scroll to position [54, 0]
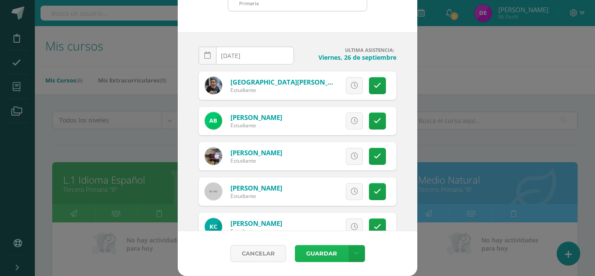
click at [328, 256] on button "Guardar" at bounding box center [321, 253] width 53 height 17
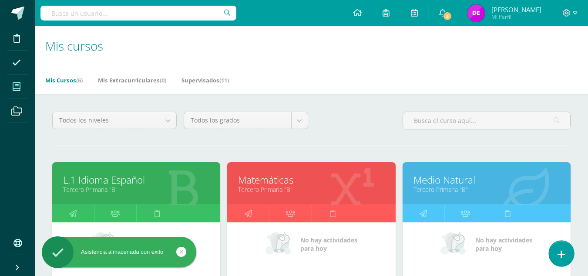
click at [558, 247] on link at bounding box center [561, 252] width 25 height 25
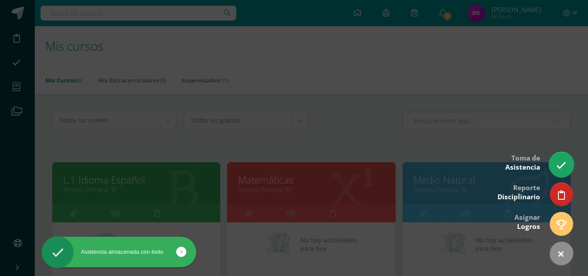
click at [553, 169] on link at bounding box center [561, 164] width 25 height 25
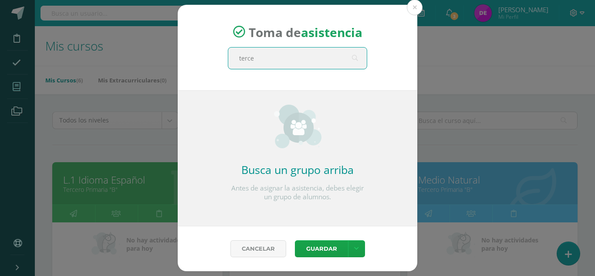
type input "tercer"
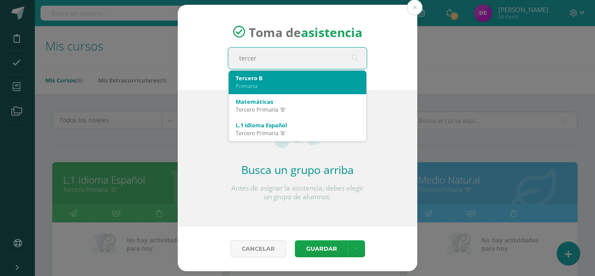
click at [269, 85] on div "Primaria" at bounding box center [298, 86] width 124 height 8
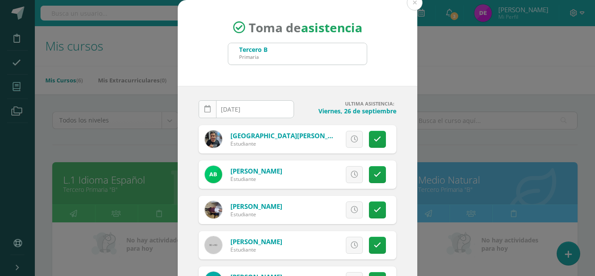
click at [206, 107] on icon at bounding box center [207, 108] width 7 height 7
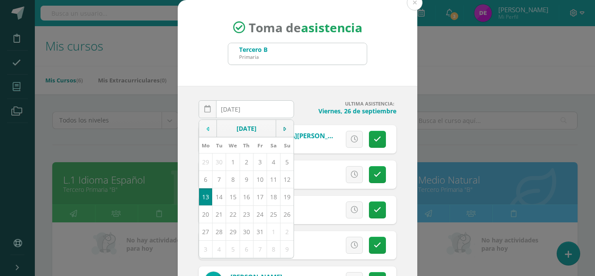
click at [200, 127] on td at bounding box center [208, 128] width 18 height 17
click at [230, 228] on td "27" at bounding box center [232, 231] width 13 height 17
type input "[DATE]"
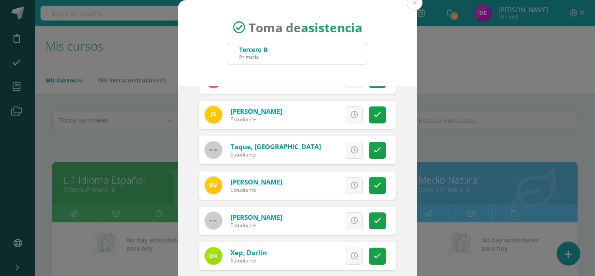
scroll to position [54, 0]
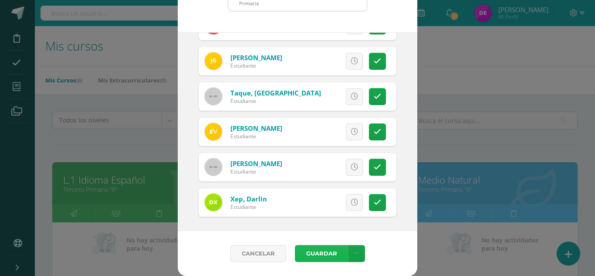
click at [308, 258] on button "Guardar" at bounding box center [321, 253] width 53 height 17
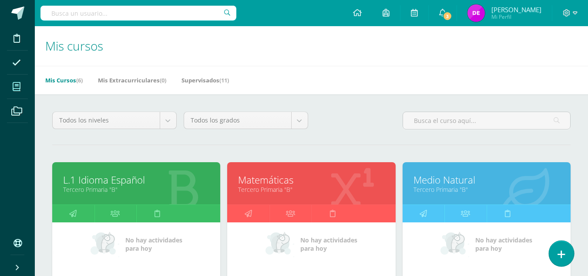
click at [556, 263] on link at bounding box center [561, 252] width 25 height 25
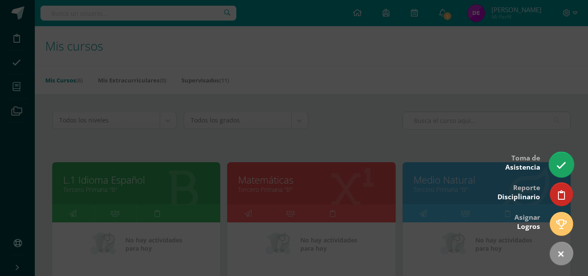
click at [561, 158] on link at bounding box center [561, 164] width 25 height 25
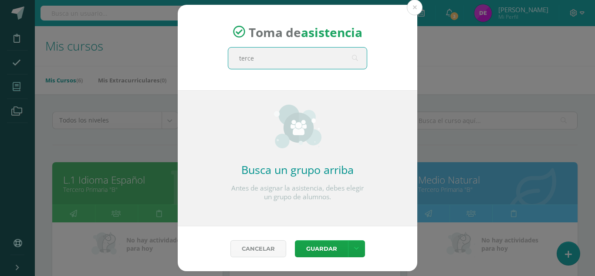
type input "tercer"
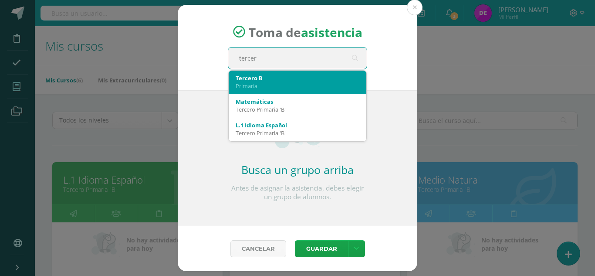
click at [269, 85] on div "Primaria" at bounding box center [298, 86] width 124 height 8
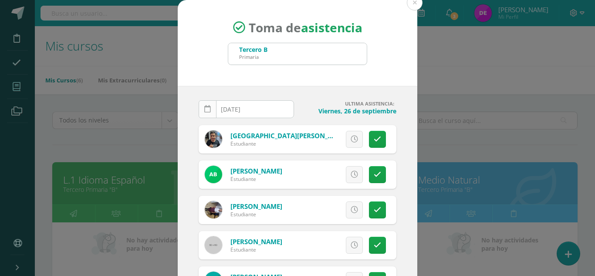
click at [207, 112] on icon at bounding box center [207, 108] width 7 height 7
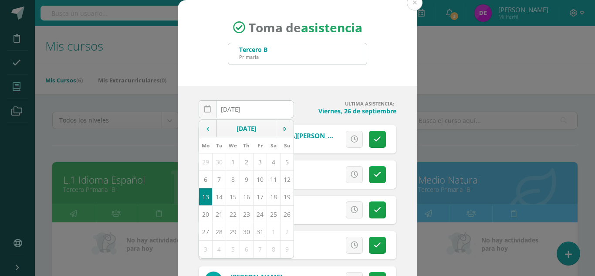
click at [206, 126] on icon at bounding box center [207, 129] width 3 height 6
click at [241, 231] on td "28" at bounding box center [246, 231] width 13 height 17
type input "2025-08-28"
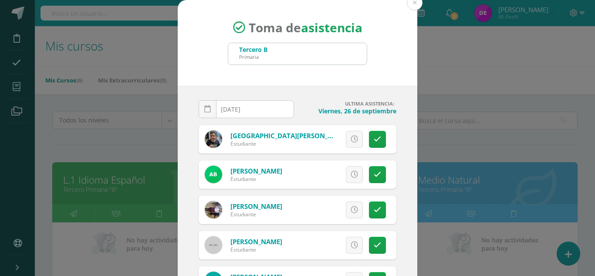
scroll to position [54, 0]
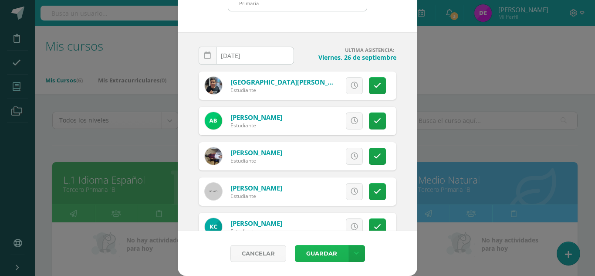
click at [326, 247] on button "Guardar" at bounding box center [321, 253] width 53 height 17
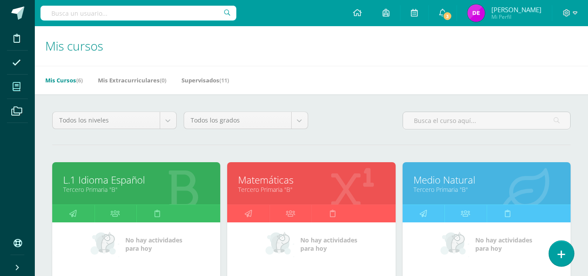
click at [553, 248] on link at bounding box center [561, 252] width 25 height 25
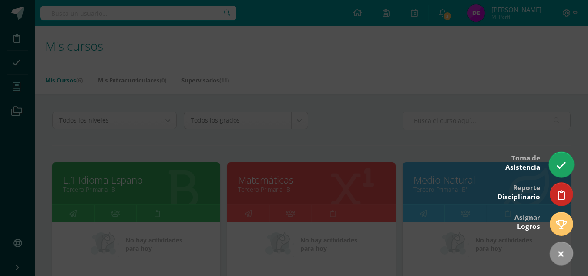
click at [557, 158] on link at bounding box center [561, 164] width 25 height 25
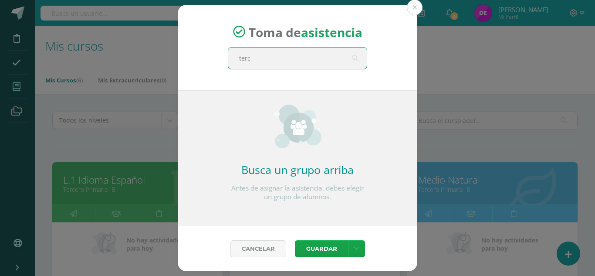
type input "terce"
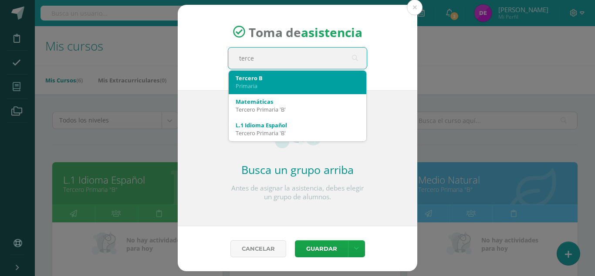
click at [249, 76] on div "Tercero B" at bounding box center [298, 78] width 124 height 8
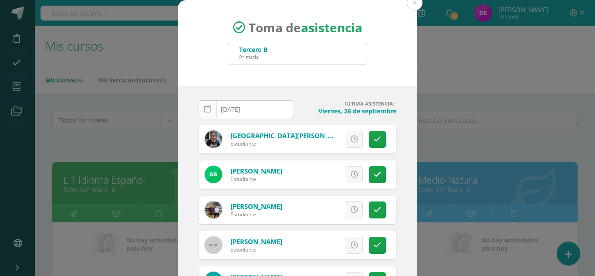
click at [204, 110] on icon at bounding box center [207, 108] width 7 height 7
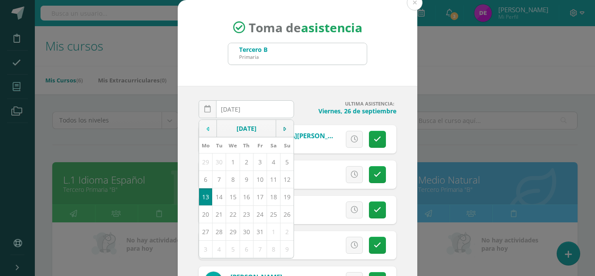
click at [208, 125] on td at bounding box center [208, 128] width 18 height 17
click at [258, 231] on td "29" at bounding box center [259, 231] width 13 height 17
type input "2025-08-29"
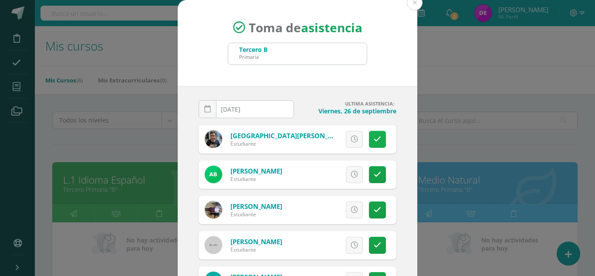
click at [369, 131] on link at bounding box center [377, 139] width 17 height 17
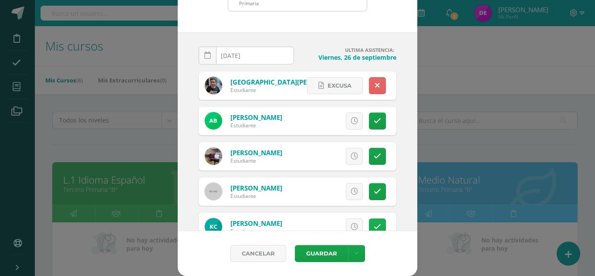
click at [374, 223] on icon at bounding box center [377, 226] width 7 height 7
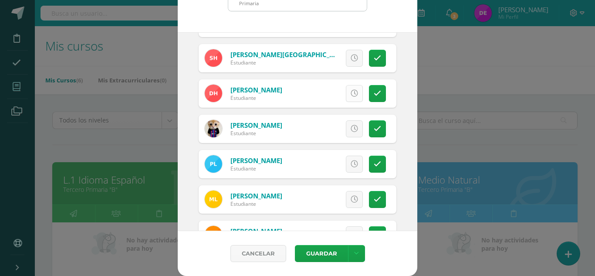
scroll to position [416, 0]
click at [377, 160] on div "Excusa Detalles sobre excusa: Añadir excusa a todas las inasistencias del día C…" at bounding box center [333, 163] width 125 height 28
click at [374, 163] on icon at bounding box center [377, 163] width 7 height 7
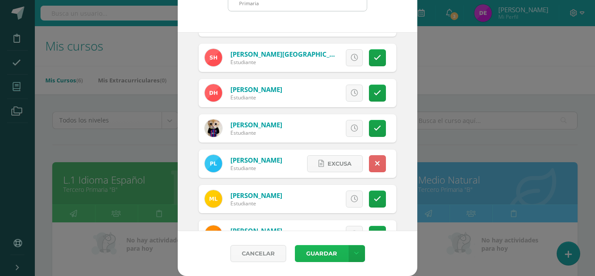
click at [321, 251] on button "Guardar" at bounding box center [321, 253] width 53 height 17
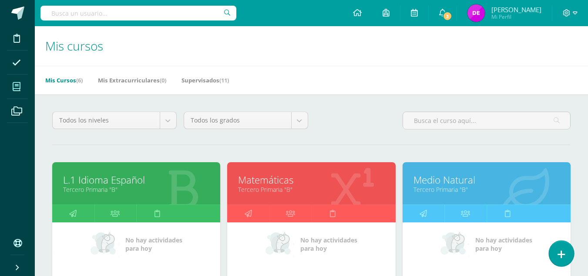
click at [560, 252] on icon at bounding box center [562, 254] width 8 height 10
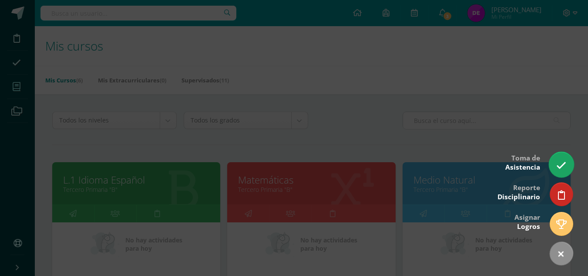
click at [560, 160] on icon at bounding box center [562, 165] width 10 height 10
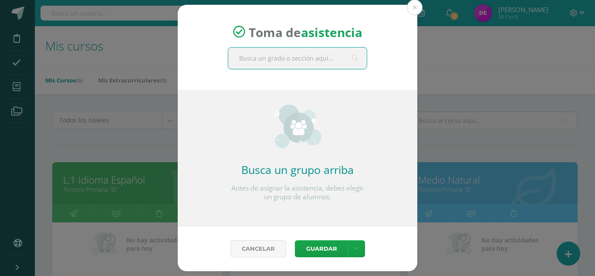
click at [275, 60] on input "text" at bounding box center [297, 57] width 138 height 21
type input "tercer"
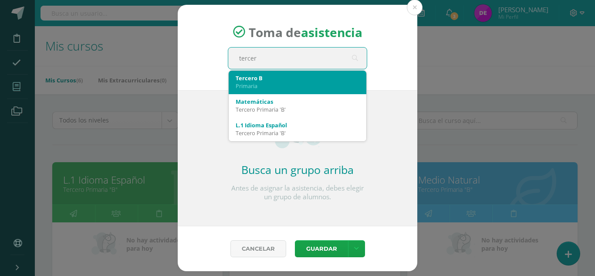
click at [258, 85] on div "Primaria" at bounding box center [298, 86] width 124 height 8
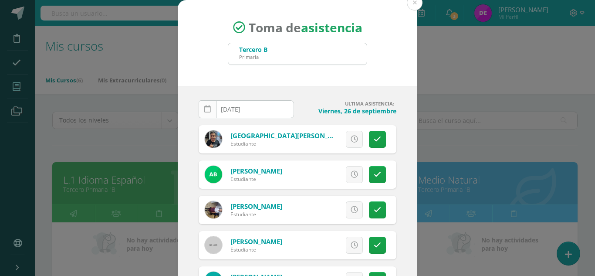
click at [206, 110] on icon at bounding box center [207, 108] width 7 height 7
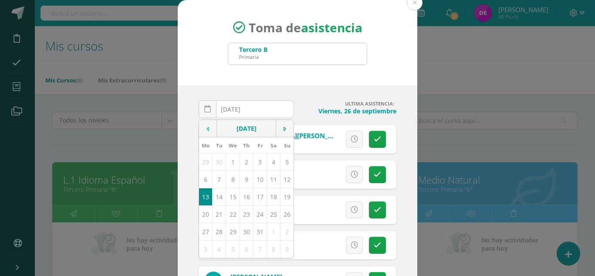
click at [206, 126] on icon at bounding box center [207, 129] width 3 height 6
click at [267, 234] on td "30" at bounding box center [273, 231] width 13 height 17
type input "2025-08-30"
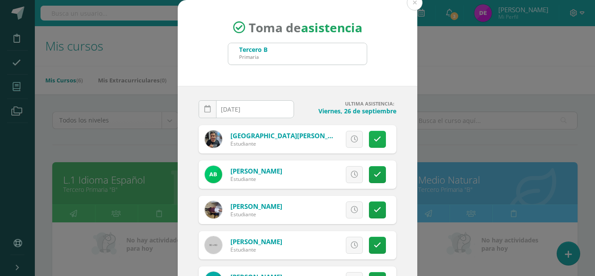
click at [374, 138] on icon at bounding box center [377, 138] width 7 height 7
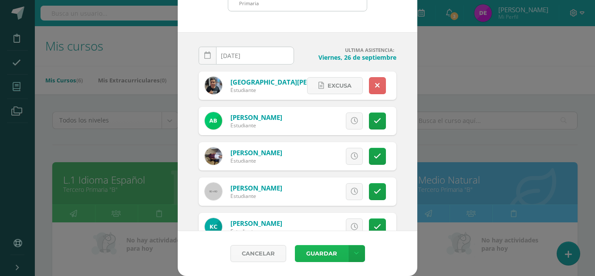
click at [324, 254] on button "Guardar" at bounding box center [321, 253] width 53 height 17
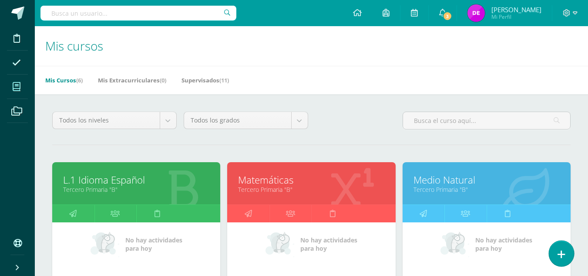
click at [558, 256] on icon at bounding box center [562, 254] width 8 height 10
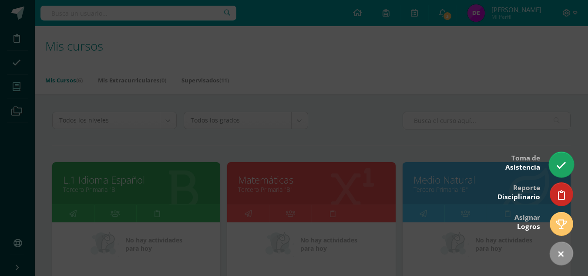
click at [565, 159] on link at bounding box center [561, 164] width 25 height 25
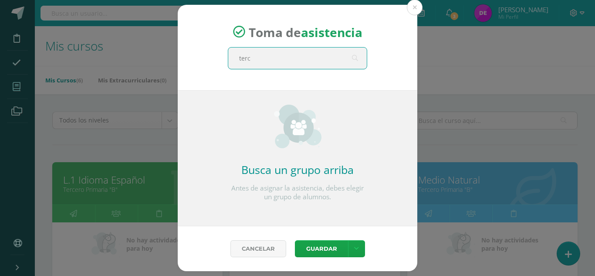
type input "terce"
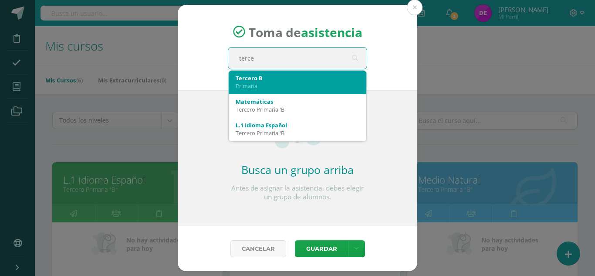
click at [276, 88] on div "Primaria" at bounding box center [298, 86] width 124 height 8
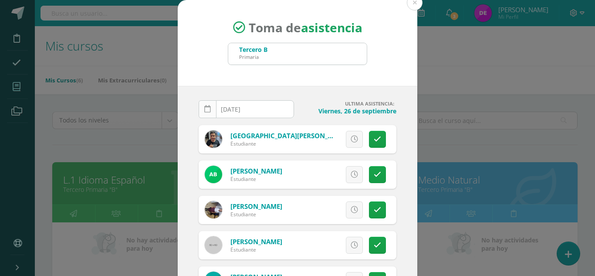
click at [199, 108] on link at bounding box center [208, 109] width 18 height 18
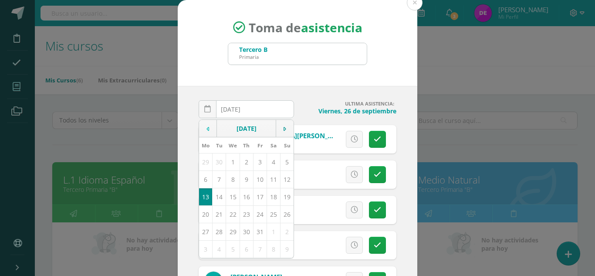
click at [200, 130] on td at bounding box center [208, 128] width 18 height 17
click at [202, 166] on td "1" at bounding box center [205, 161] width 13 height 17
type input "[DATE]"
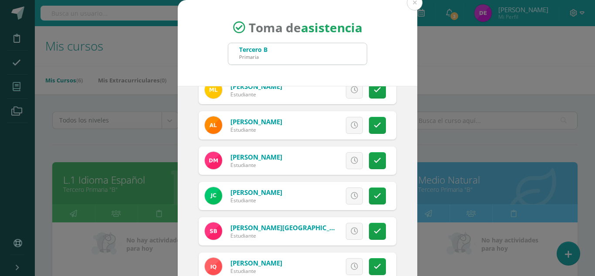
scroll to position [578, 0]
click at [374, 126] on icon at bounding box center [377, 125] width 7 height 7
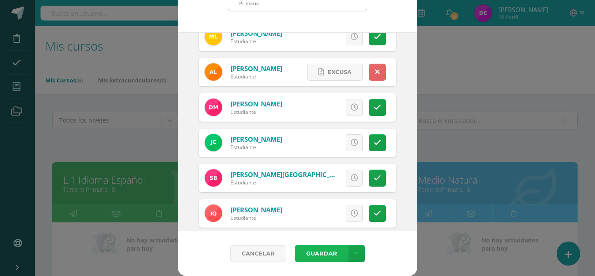
click at [330, 256] on button "Guardar" at bounding box center [321, 253] width 53 height 17
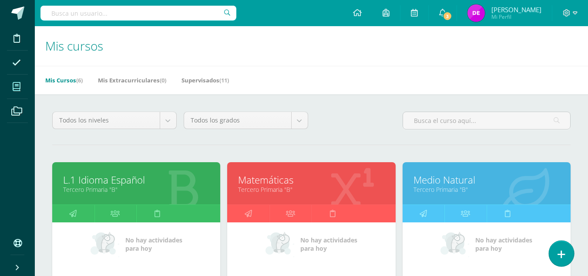
click at [560, 253] on icon at bounding box center [562, 254] width 8 height 10
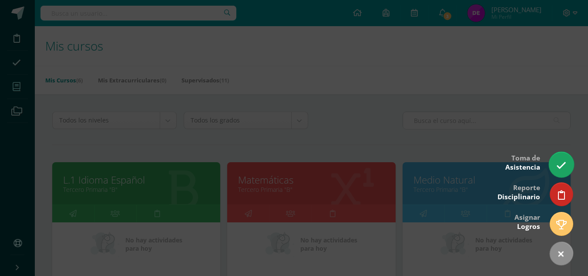
click at [562, 163] on icon at bounding box center [562, 165] width 10 height 10
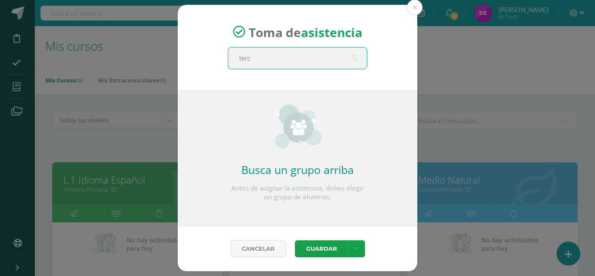
type input "terce"
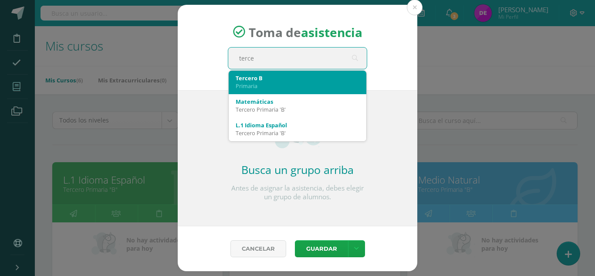
click at [284, 92] on div "Tercero B Primaria" at bounding box center [298, 82] width 124 height 23
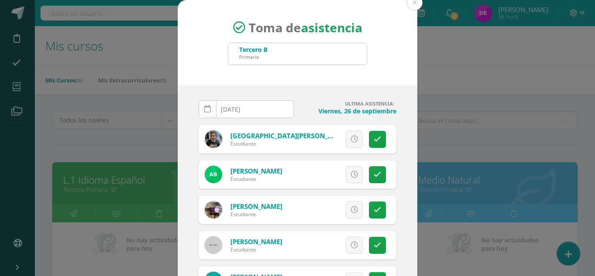
click at [205, 112] on icon at bounding box center [207, 108] width 7 height 7
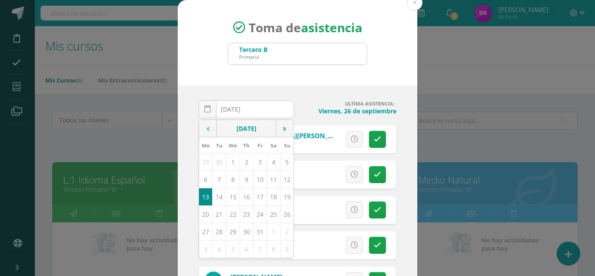
click at [206, 123] on td at bounding box center [208, 128] width 18 height 17
click at [227, 163] on td "3" at bounding box center [232, 161] width 13 height 17
type input "2025-09-03"
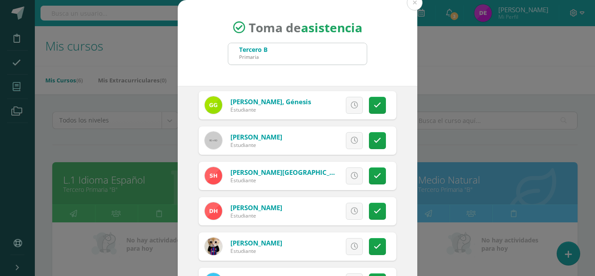
scroll to position [352, 0]
click at [374, 212] on icon at bounding box center [377, 210] width 7 height 7
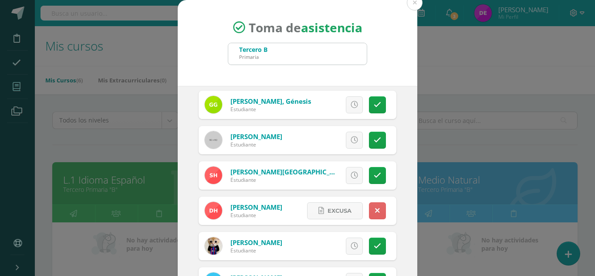
scroll to position [54, 0]
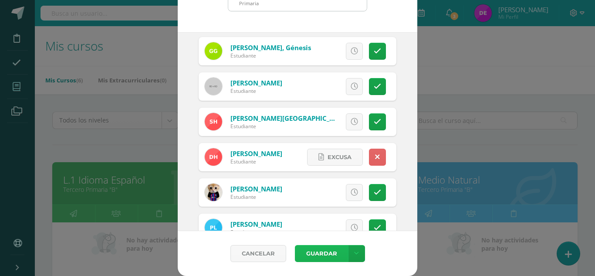
click at [303, 255] on button "Guardar" at bounding box center [321, 253] width 53 height 17
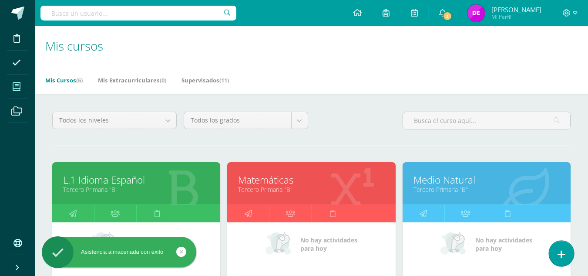
click at [556, 253] on link at bounding box center [561, 252] width 25 height 25
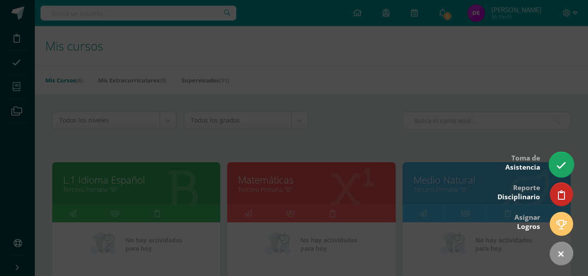
click at [564, 154] on link at bounding box center [561, 164] width 25 height 25
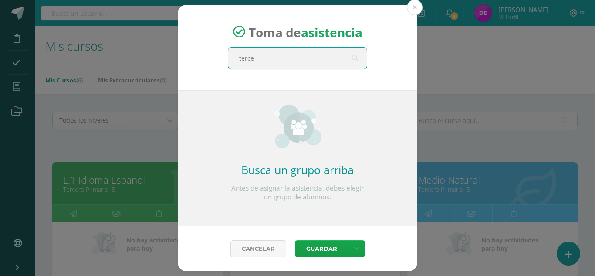
type input "tercer"
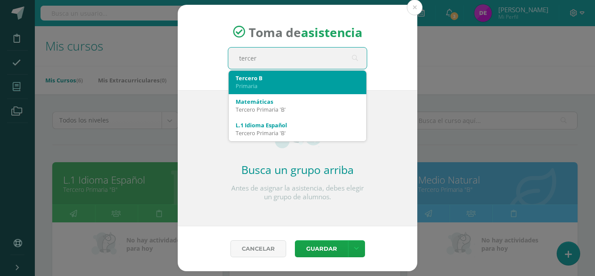
click at [284, 83] on div "Primaria" at bounding box center [298, 86] width 124 height 8
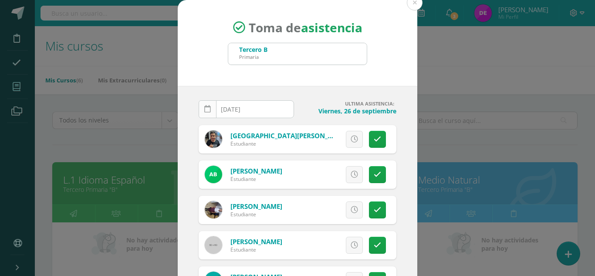
click at [199, 109] on link at bounding box center [208, 109] width 18 height 18
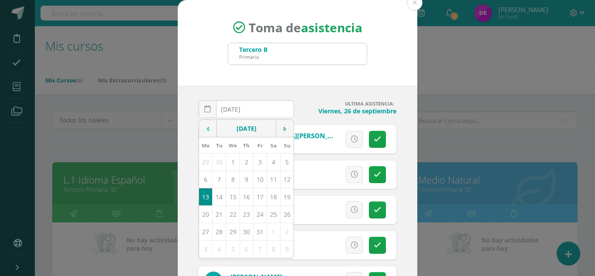
click at [206, 130] on icon at bounding box center [207, 129] width 3 height 6
click at [244, 166] on td "4" at bounding box center [246, 161] width 13 height 17
type input "2025-09-04"
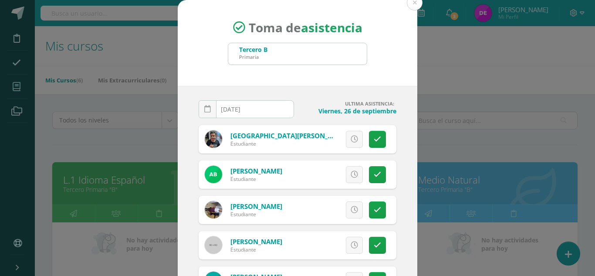
scroll to position [54, 0]
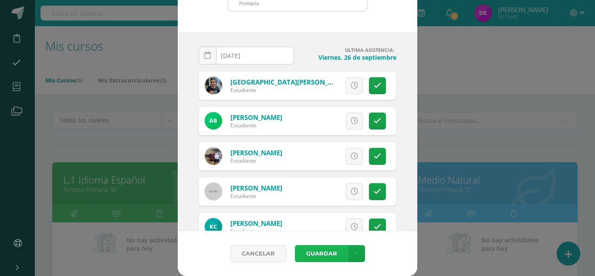
click at [310, 254] on button "Guardar" at bounding box center [321, 253] width 53 height 17
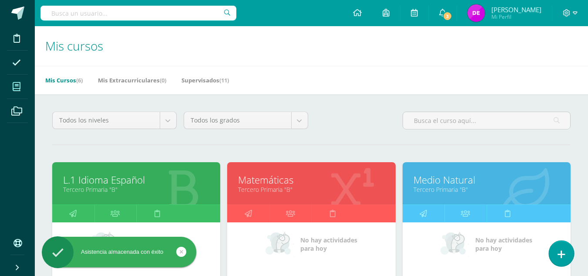
click at [557, 248] on link at bounding box center [561, 252] width 25 height 25
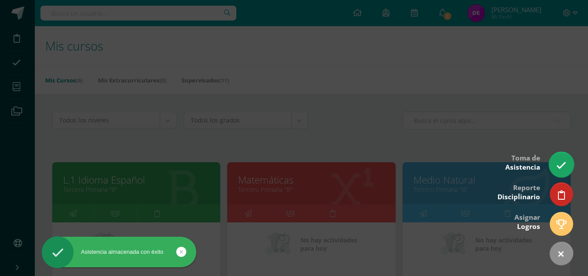
click at [560, 162] on icon at bounding box center [562, 165] width 10 height 10
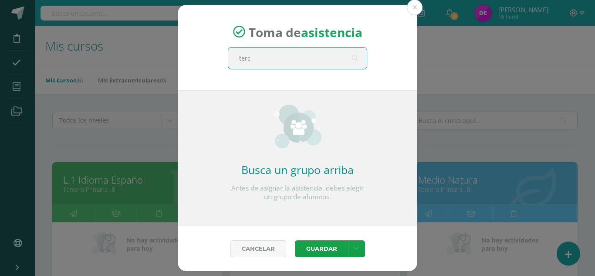
type input "terce"
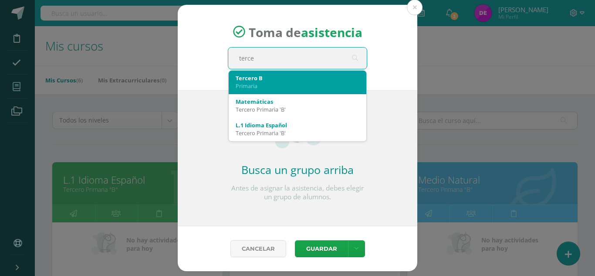
click at [273, 81] on div "Tercero B" at bounding box center [298, 78] width 124 height 8
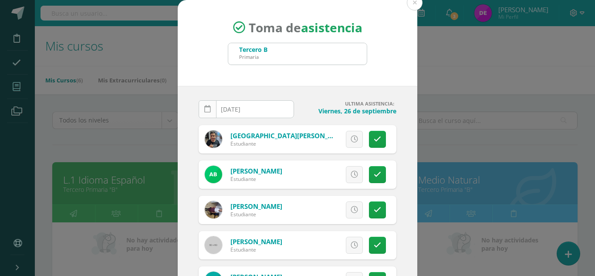
click at [207, 114] on link at bounding box center [208, 109] width 18 height 18
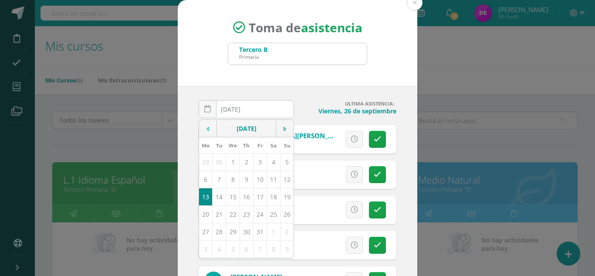
click at [206, 126] on icon at bounding box center [207, 129] width 3 height 6
click at [253, 165] on td "5" at bounding box center [259, 161] width 13 height 17
type input "2025-09-05"
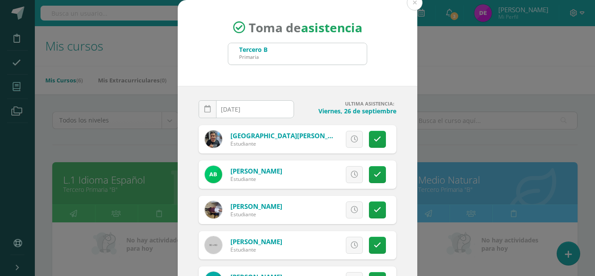
scroll to position [54, 0]
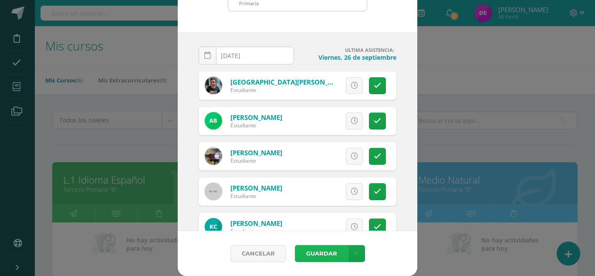
click at [320, 260] on button "Guardar" at bounding box center [321, 253] width 53 height 17
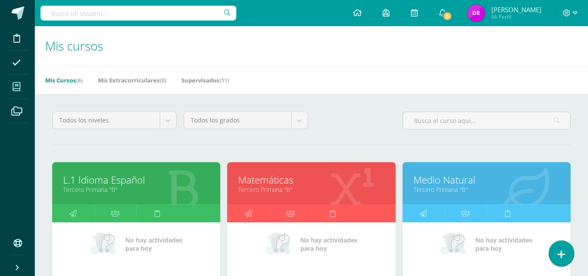
click at [558, 249] on icon at bounding box center [562, 254] width 8 height 10
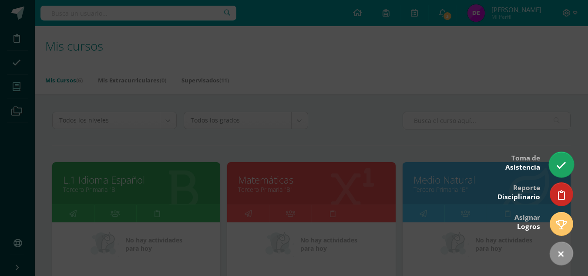
click at [560, 162] on icon at bounding box center [562, 165] width 10 height 10
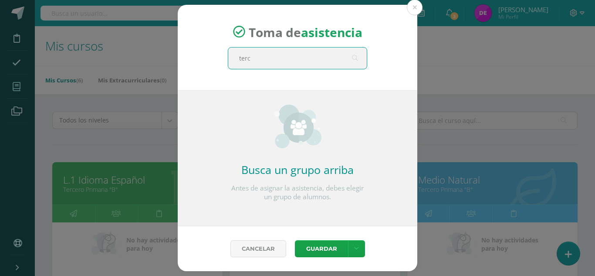
type input "terce"
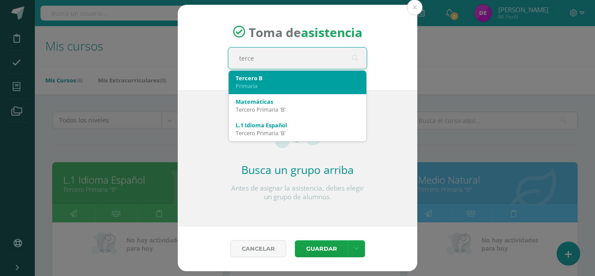
click at [257, 84] on div "Primaria" at bounding box center [298, 86] width 124 height 8
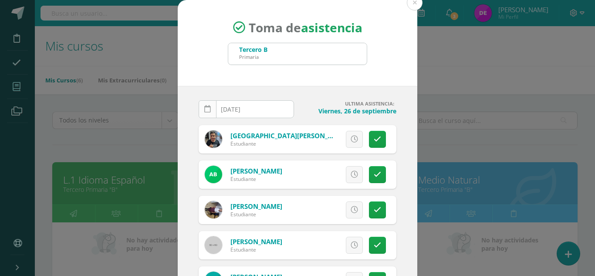
click at [207, 105] on link at bounding box center [208, 109] width 18 height 18
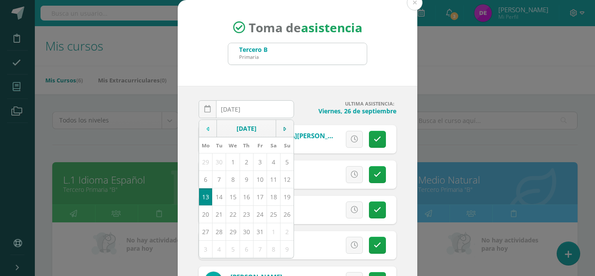
click at [206, 126] on icon at bounding box center [207, 129] width 3 height 6
click at [202, 182] on td "8" at bounding box center [205, 178] width 13 height 17
type input "2025-09-08"
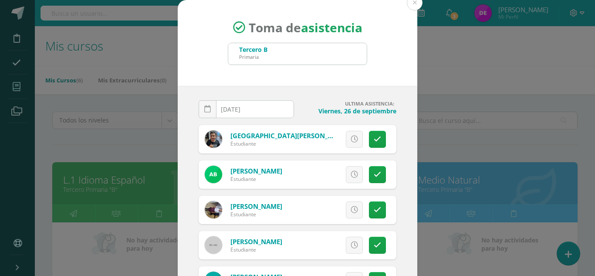
scroll to position [54, 0]
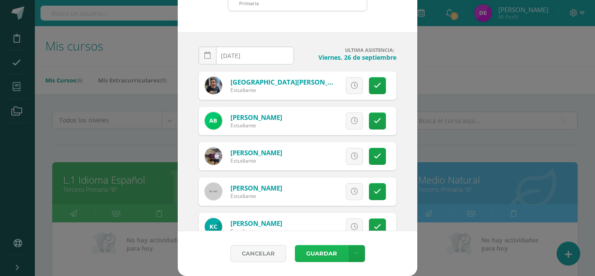
click at [332, 249] on button "Guardar" at bounding box center [321, 253] width 53 height 17
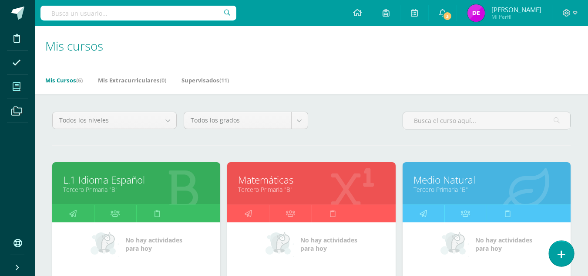
click at [559, 245] on link at bounding box center [561, 252] width 25 height 25
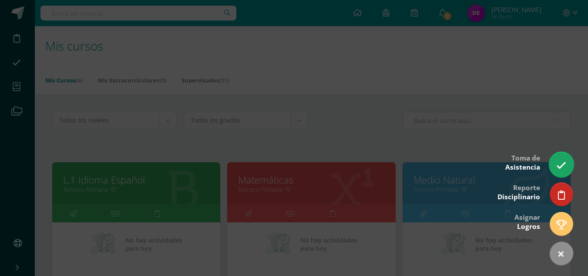
click at [560, 174] on link at bounding box center [561, 164] width 25 height 25
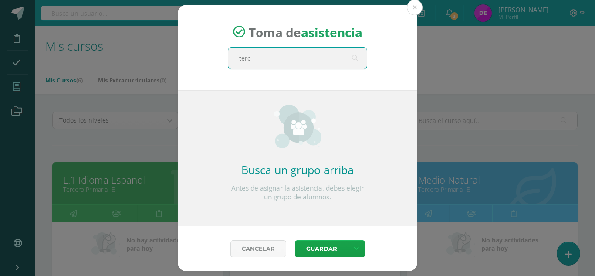
type input "terce"
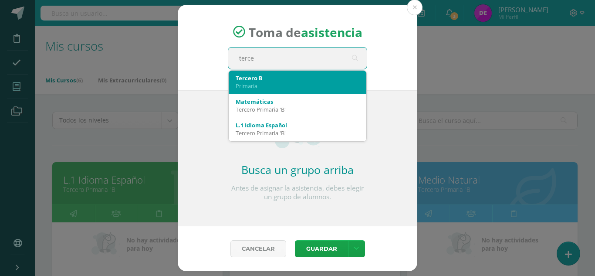
click at [248, 81] on div "Tercero B" at bounding box center [298, 78] width 124 height 8
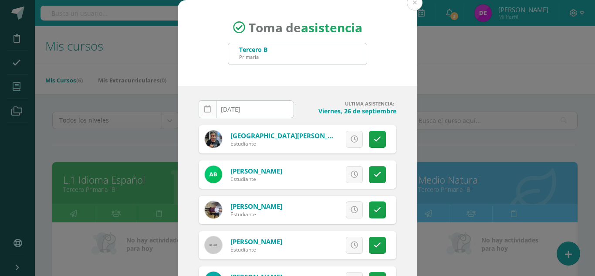
click at [206, 110] on icon at bounding box center [207, 108] width 7 height 7
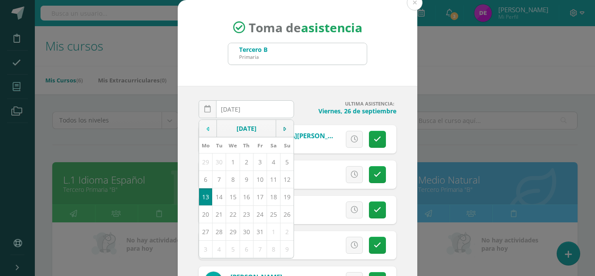
click at [202, 129] on td at bounding box center [208, 128] width 18 height 17
click at [213, 236] on td "30" at bounding box center [219, 231] width 13 height 17
type input "2025-09-30"
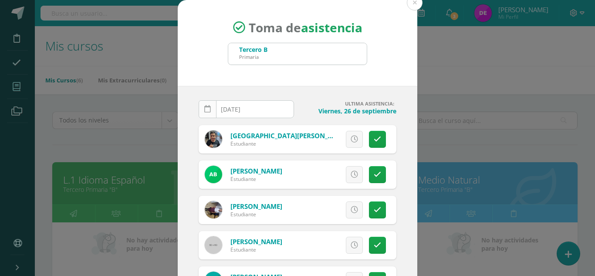
click at [204, 112] on icon at bounding box center [207, 108] width 7 height 7
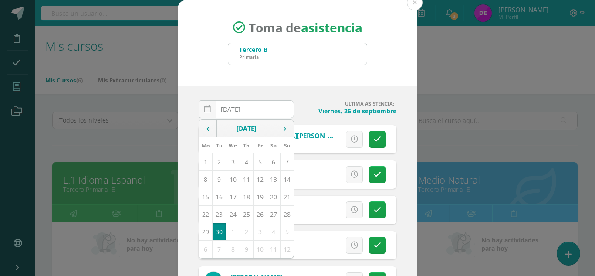
click at [295, 94] on div "2025-09-30 September, 2025 Mo Tu We Th Fr Sa Su 1 2 3 4 5 6 7 8 9 10 11 12 13 1…" at bounding box center [298, 185] width 240 height 199
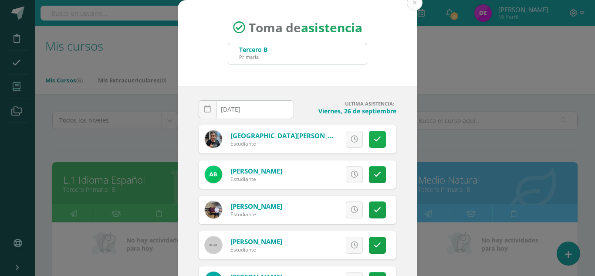
click at [374, 141] on icon at bounding box center [377, 138] width 7 height 7
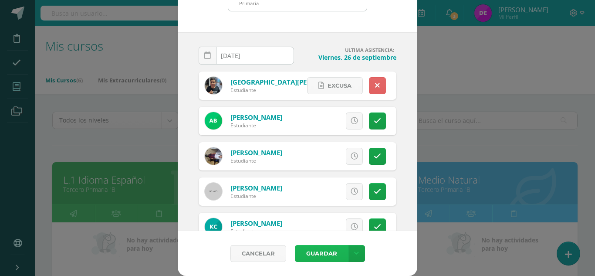
click at [313, 250] on button "Guardar" at bounding box center [321, 253] width 53 height 17
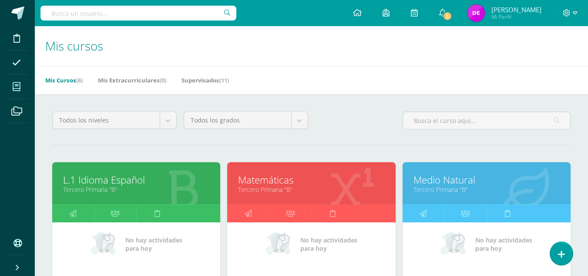
scroll to position [110, 0]
